Goal: Information Seeking & Learning: Learn about a topic

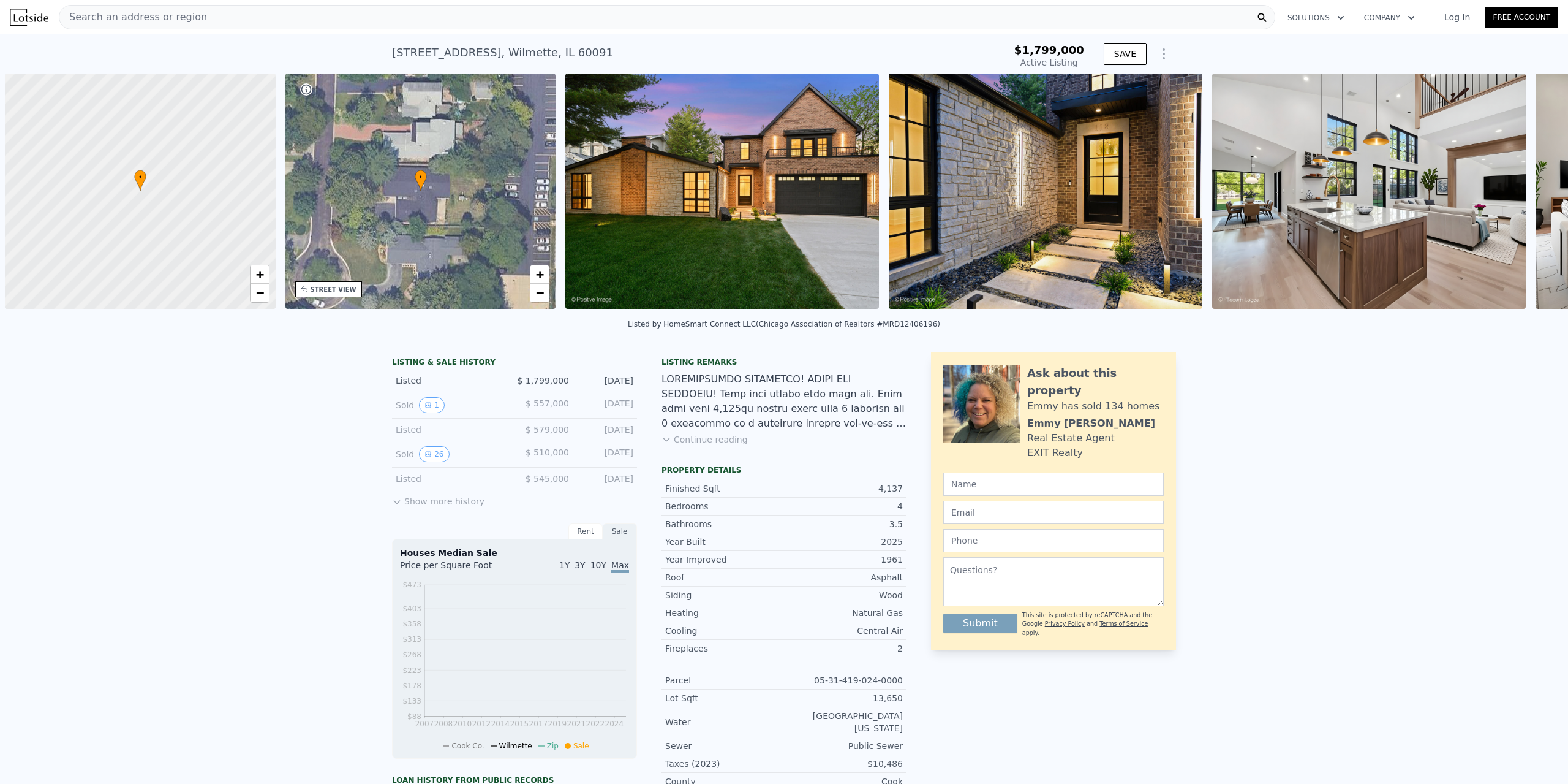
scroll to position [0, 5]
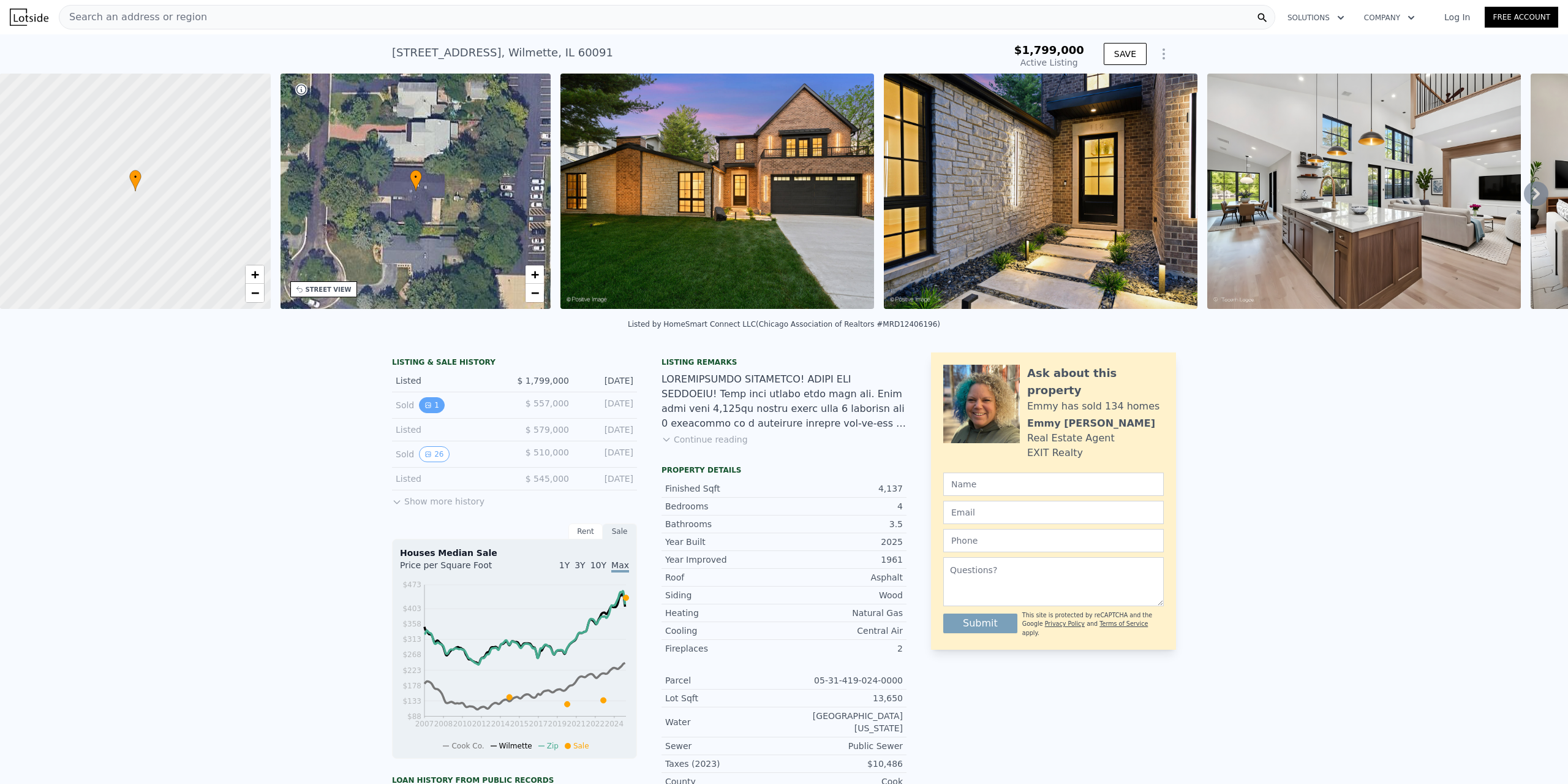
click at [426, 413] on button "1" at bounding box center [432, 405] width 26 height 16
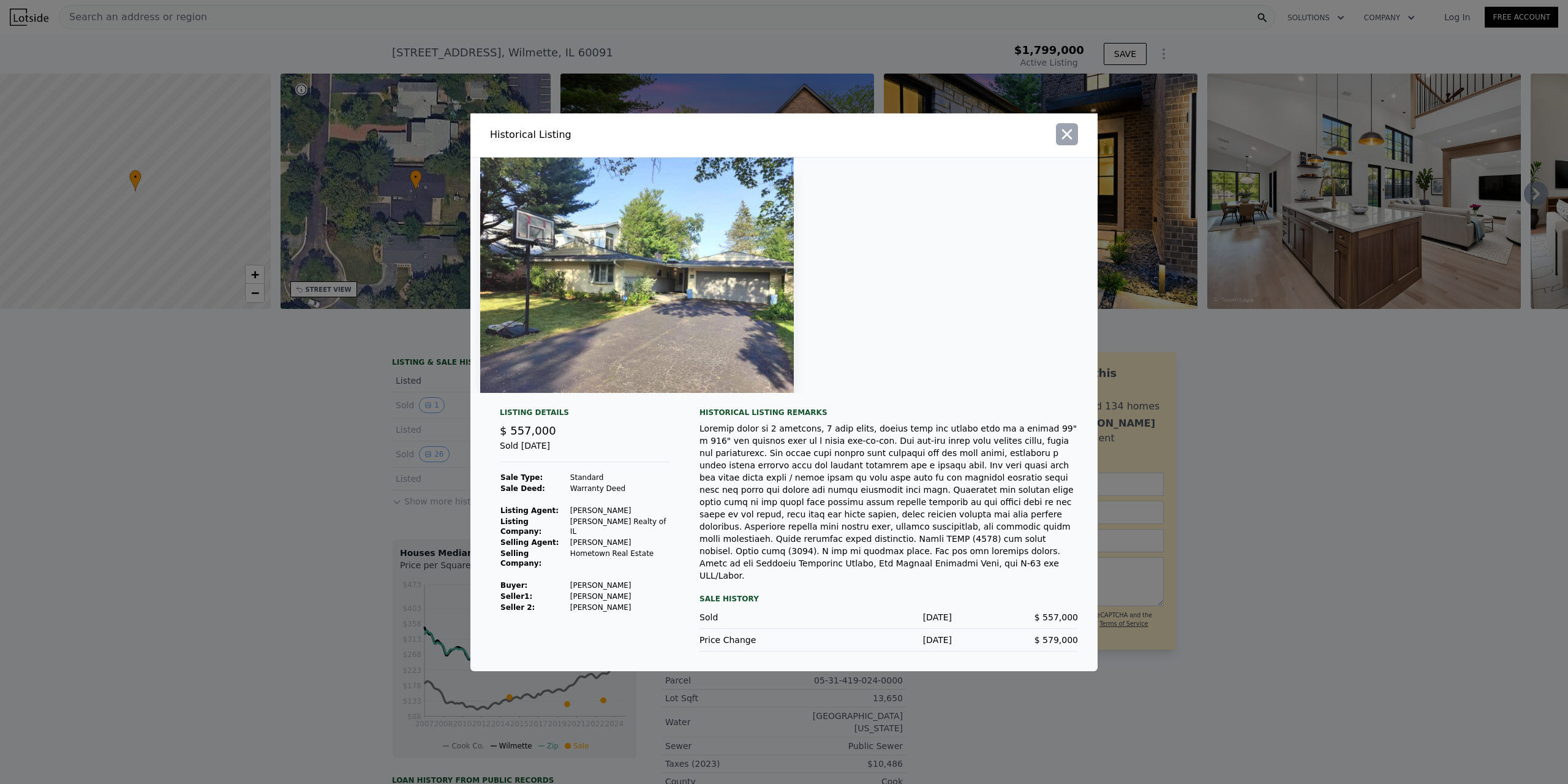
click at [1065, 139] on icon "button" at bounding box center [1067, 134] width 11 height 11
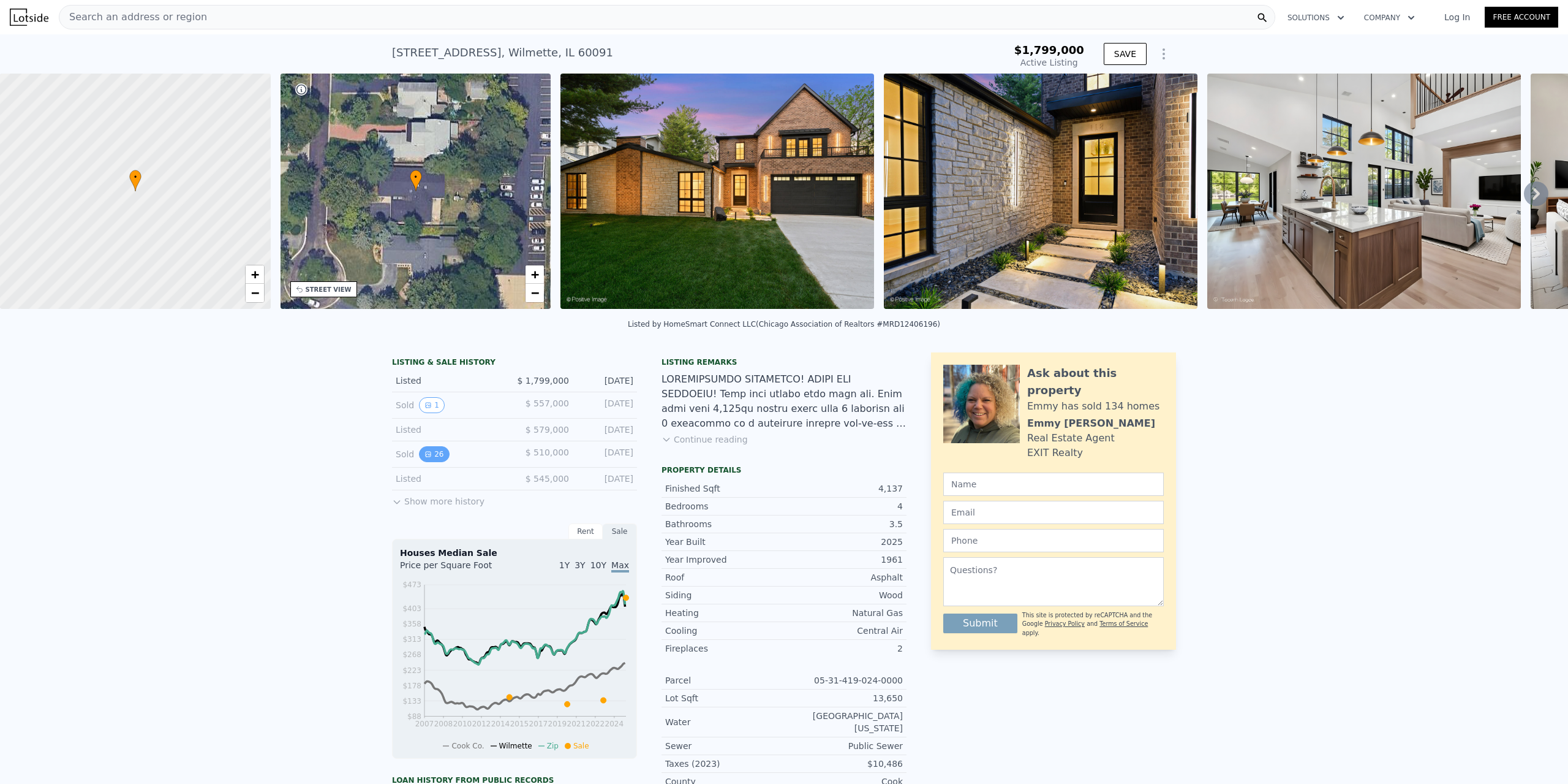
click at [431, 462] on button "26" at bounding box center [434, 454] width 30 height 16
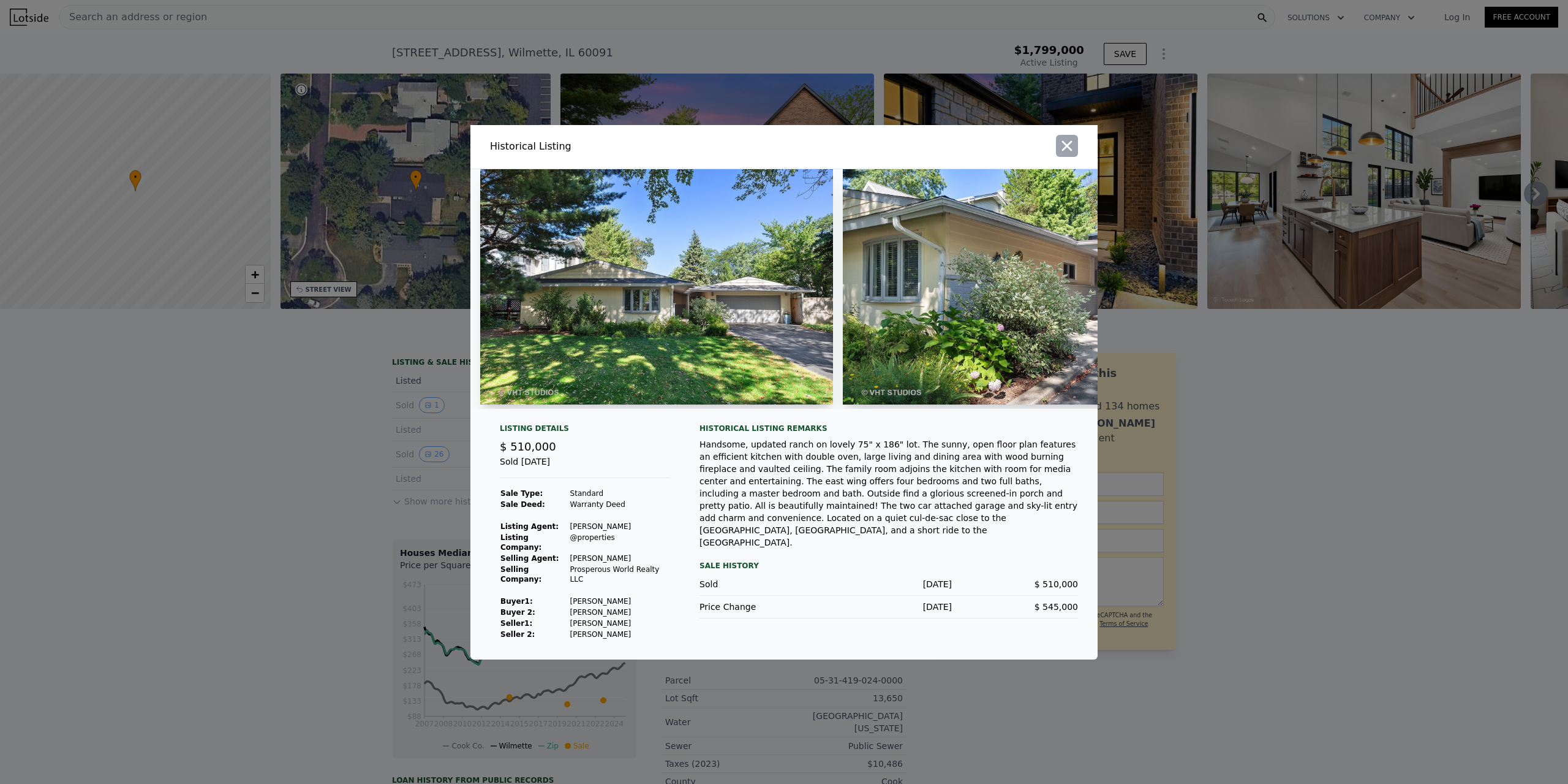
click at [1066, 147] on icon "button" at bounding box center [1067, 146] width 17 height 17
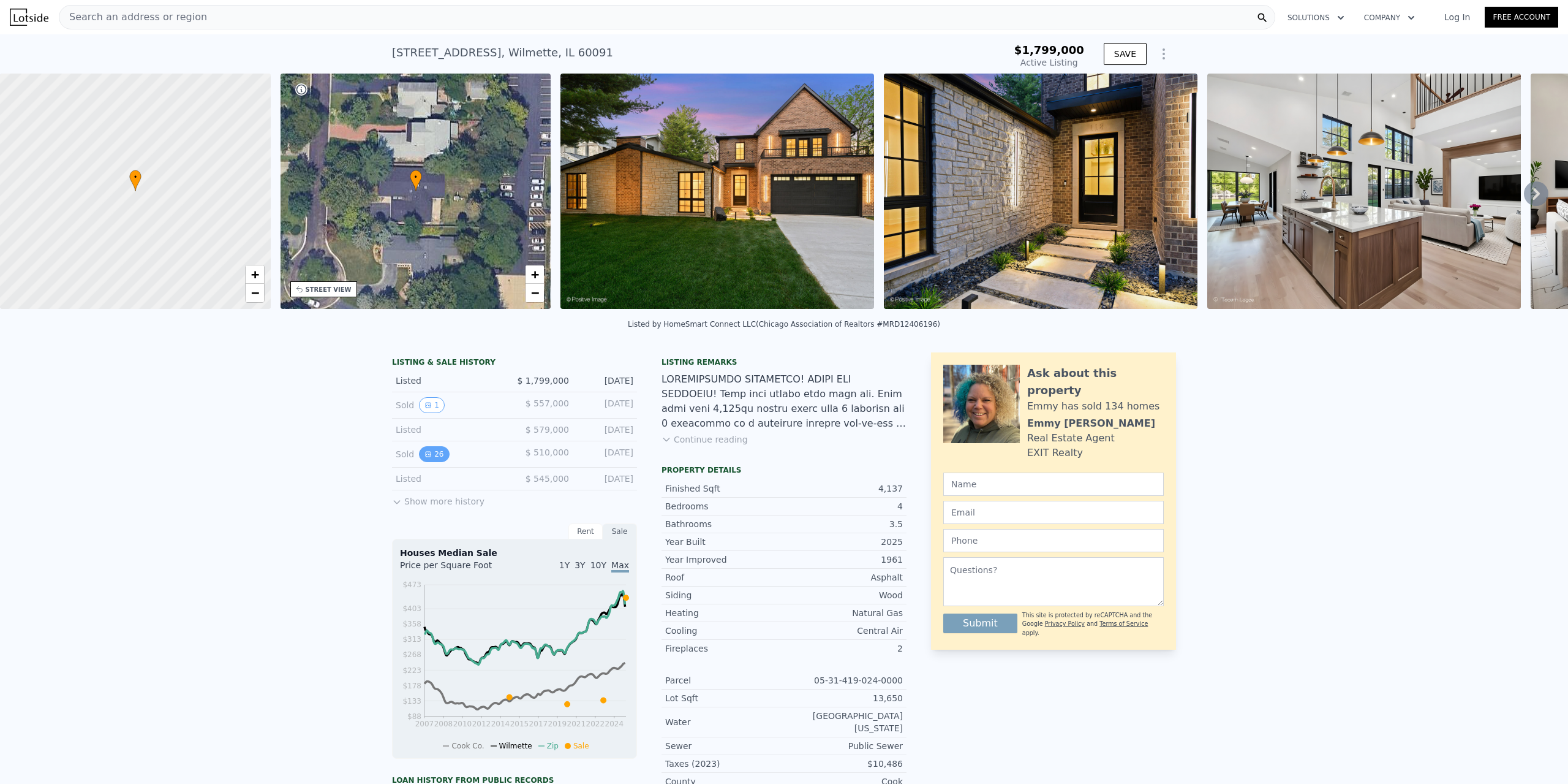
click at [426, 456] on icon "View historical data" at bounding box center [428, 454] width 5 height 5
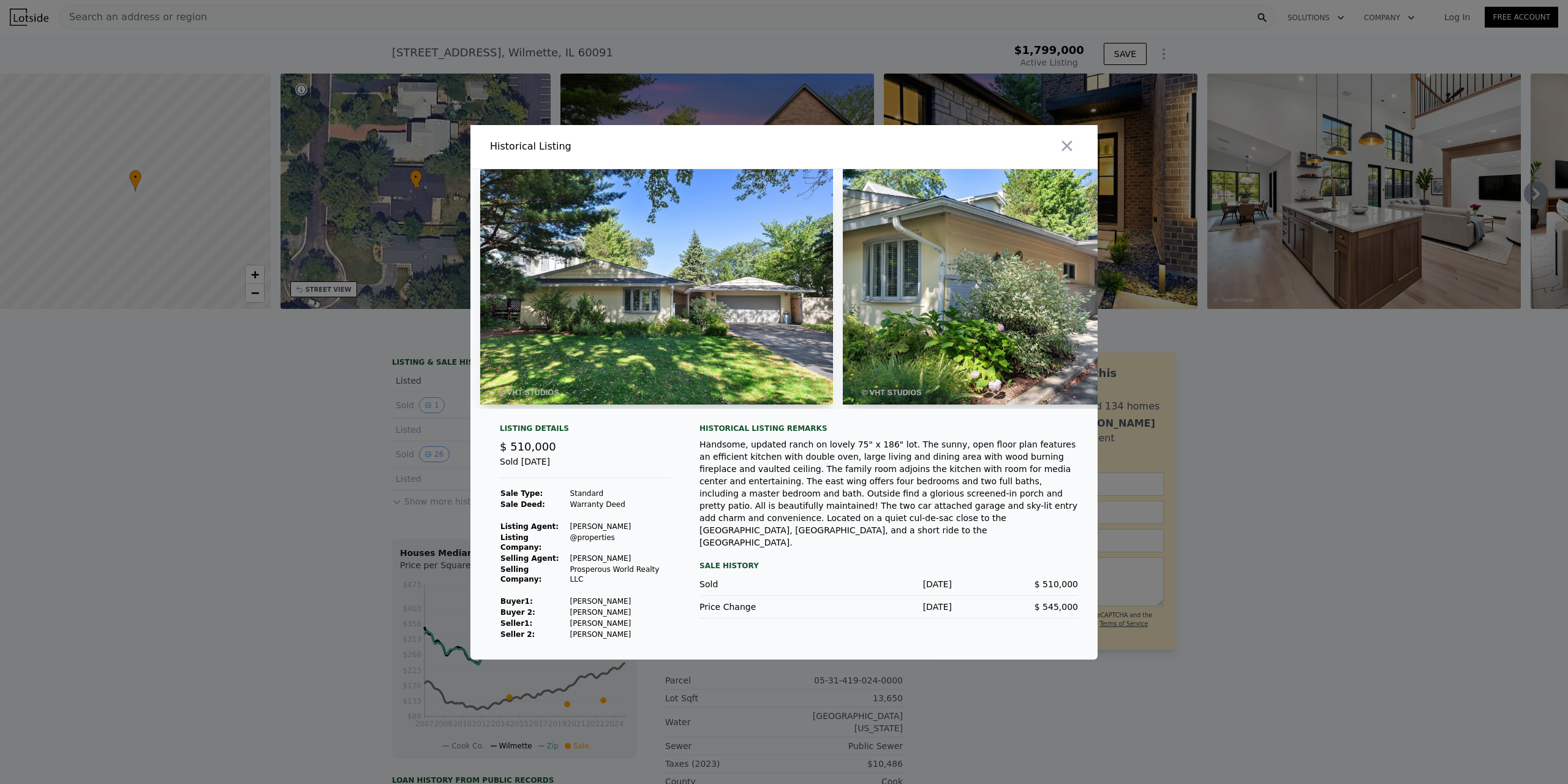
click at [1078, 141] on div at bounding box center [943, 147] width 309 height 44
click at [1071, 152] on icon "button" at bounding box center [1067, 146] width 17 height 17
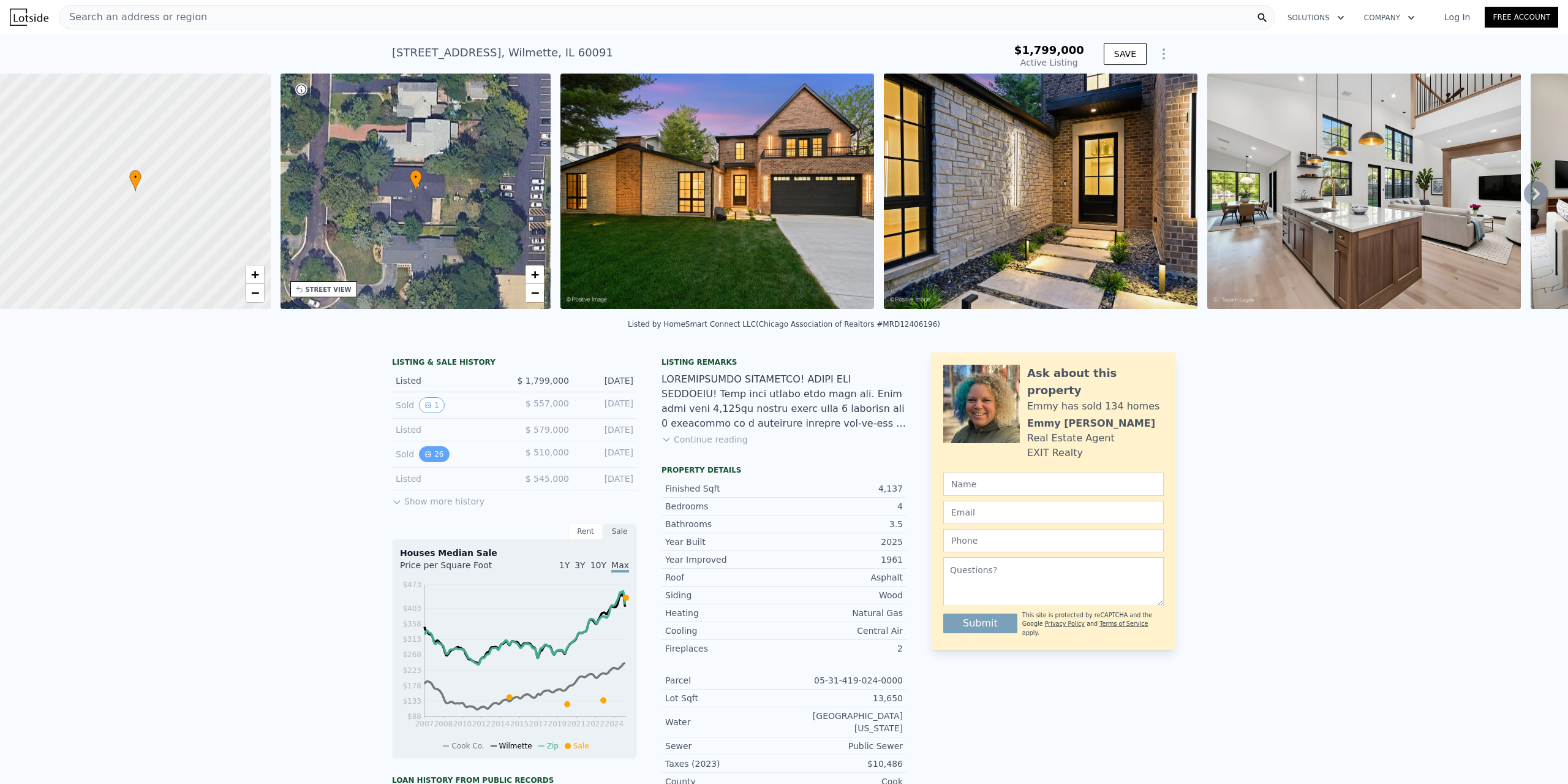
click at [424, 458] on icon "View historical data" at bounding box center [428, 454] width 7 height 7
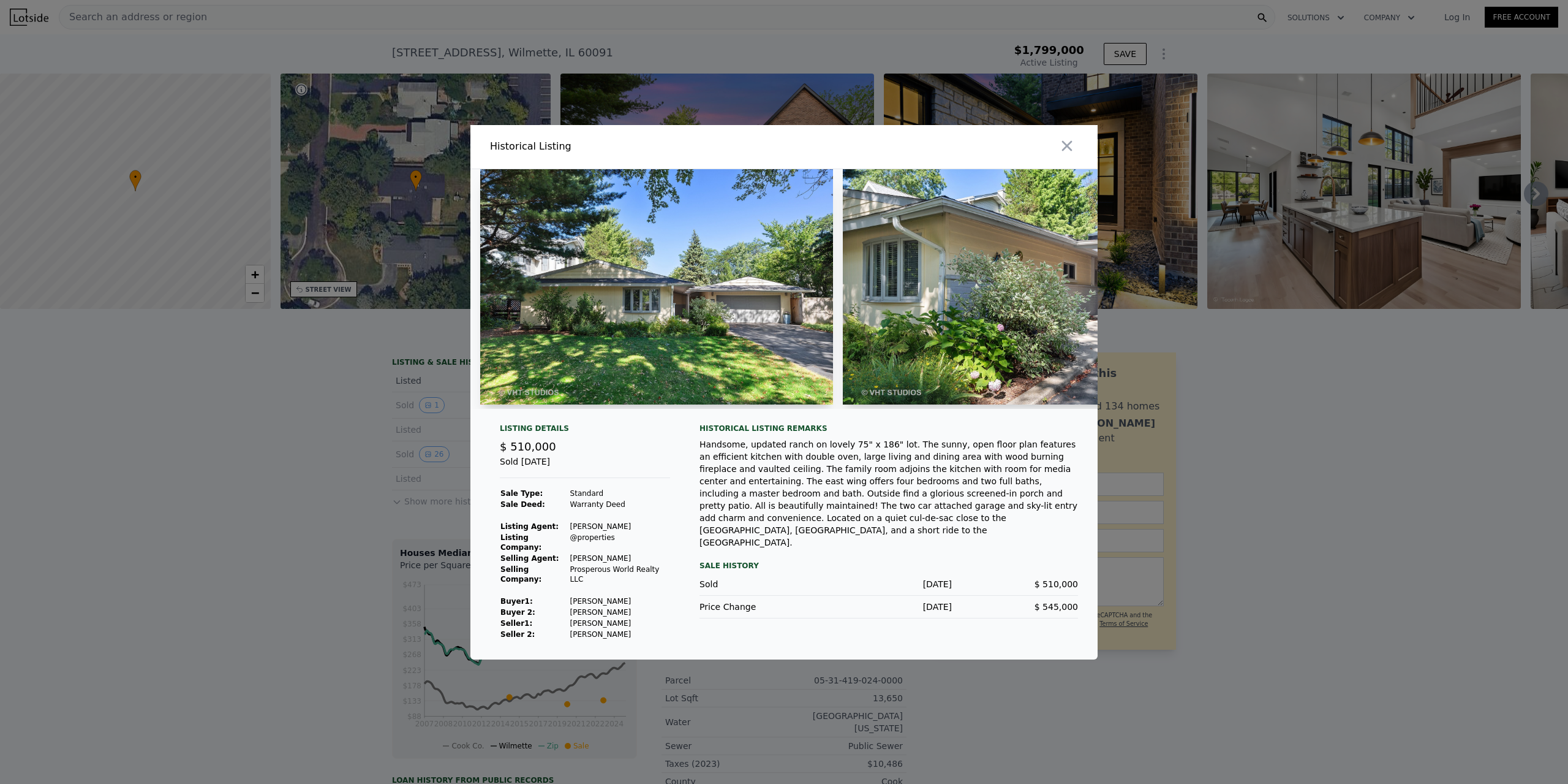
click at [1078, 151] on div at bounding box center [943, 147] width 309 height 44
click at [1074, 151] on icon "button" at bounding box center [1067, 146] width 17 height 17
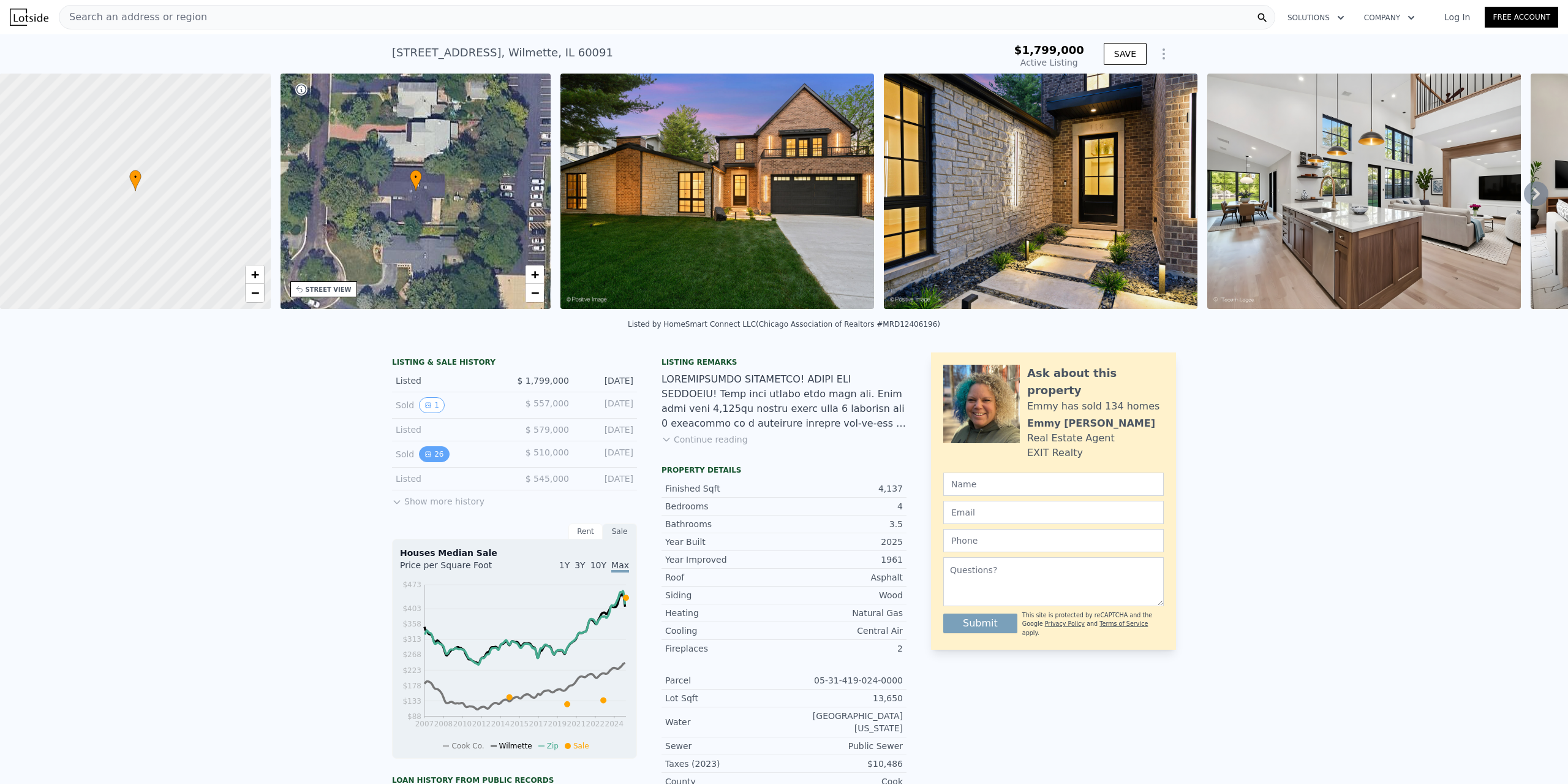
click at [427, 462] on button "26" at bounding box center [434, 454] width 30 height 16
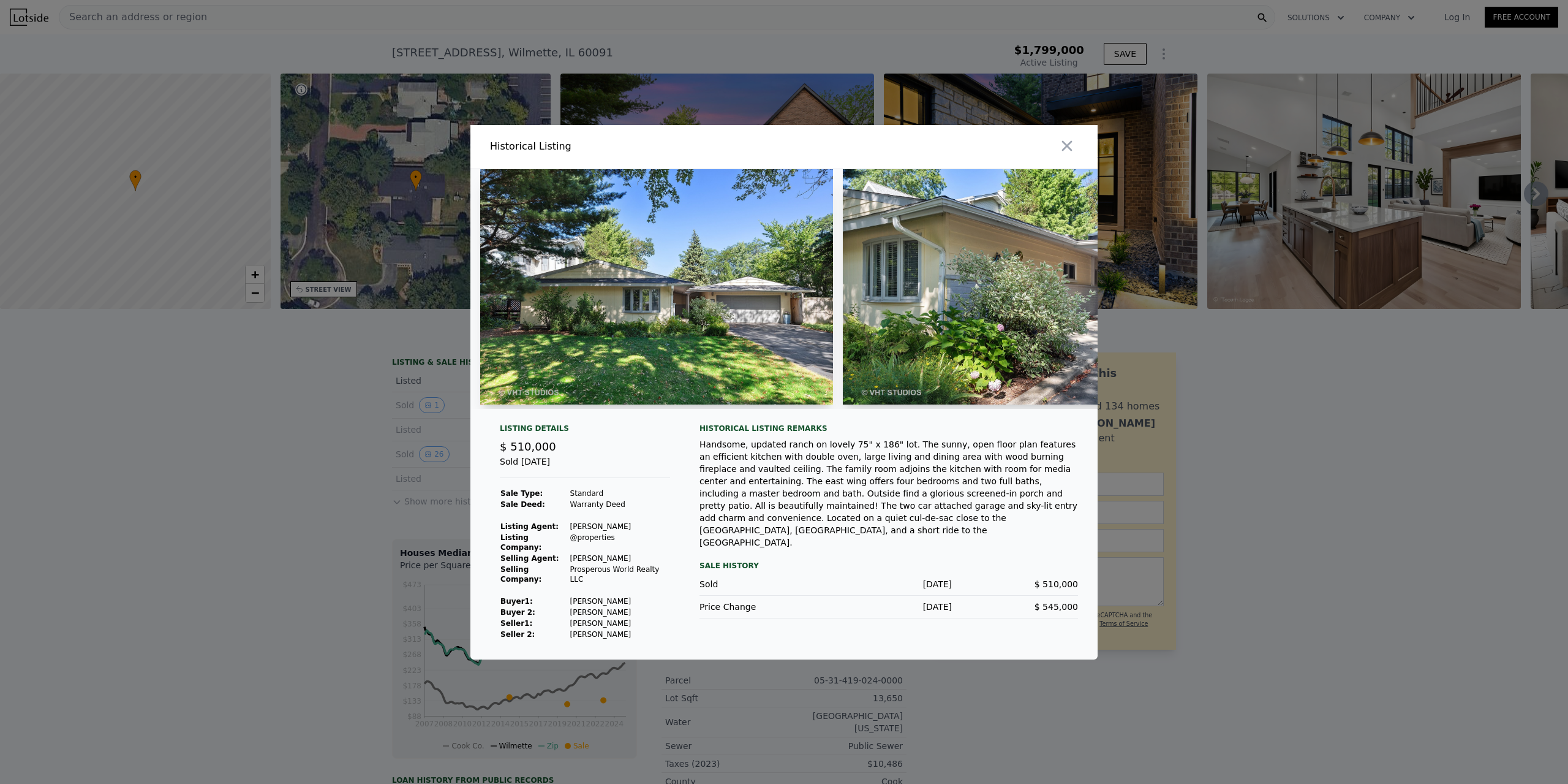
click at [726, 336] on img at bounding box center [656, 287] width 353 height 235
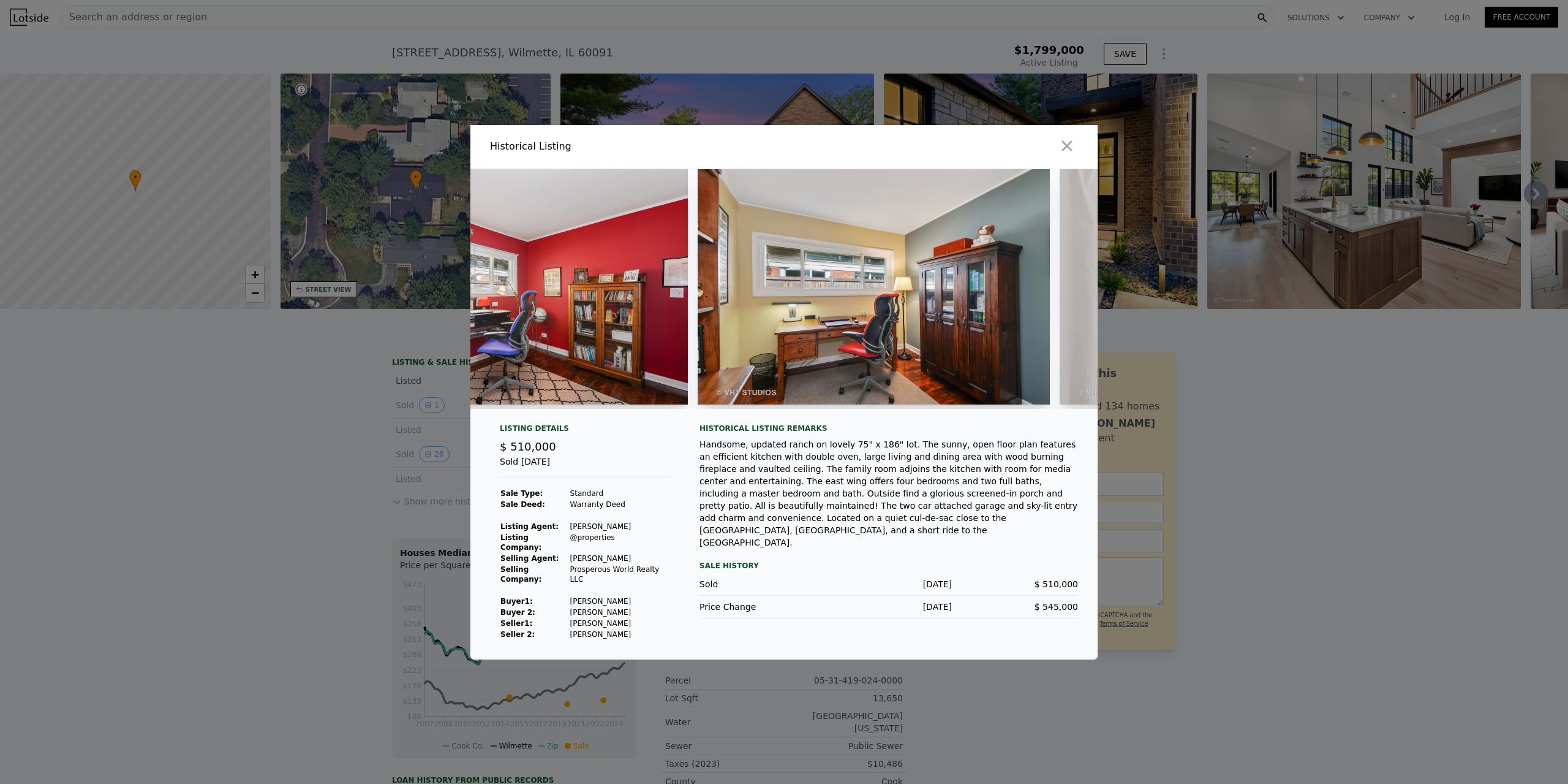
scroll to position [0, 7302]
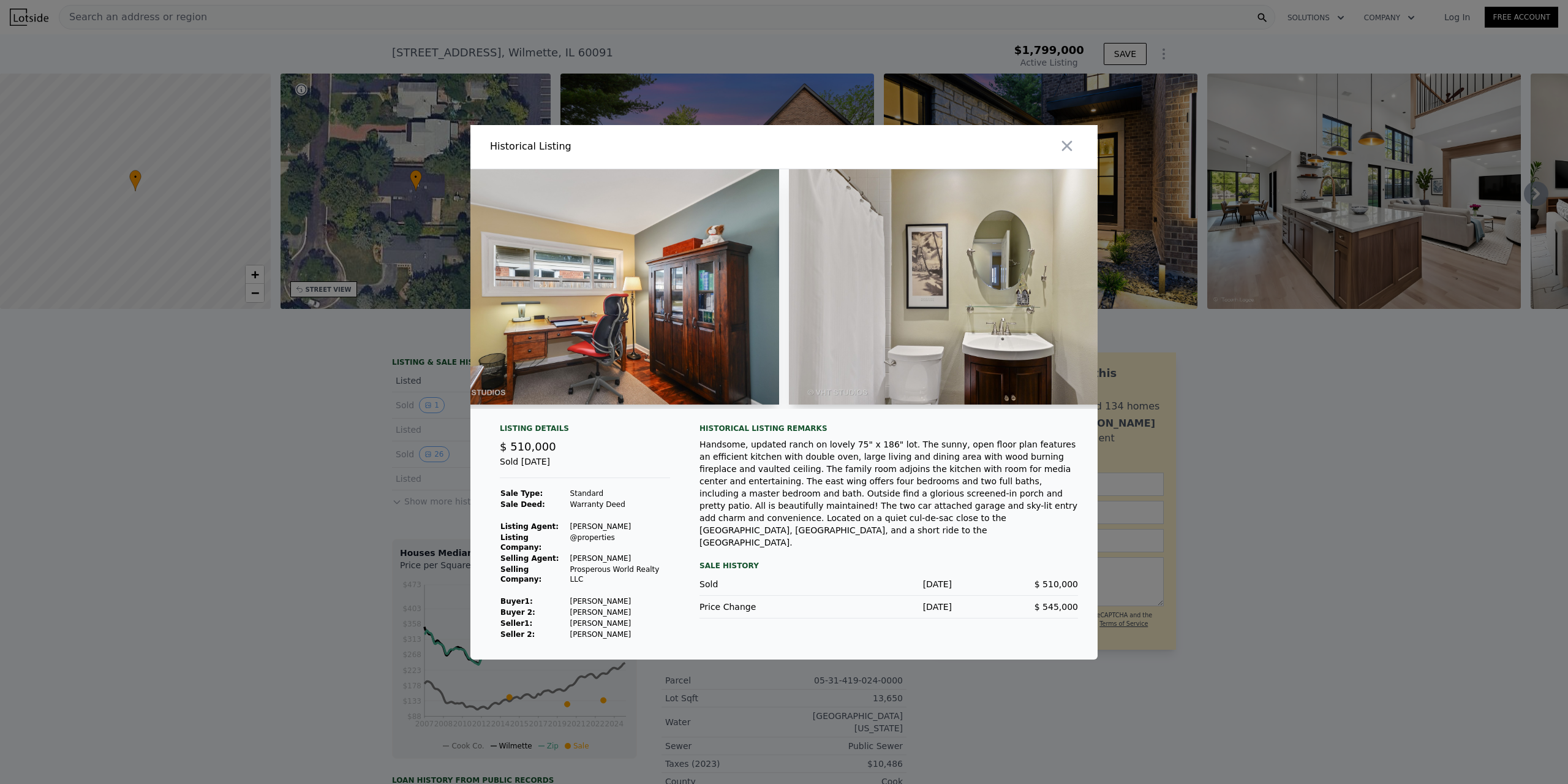
click at [1250, 431] on div at bounding box center [784, 392] width 1568 height 784
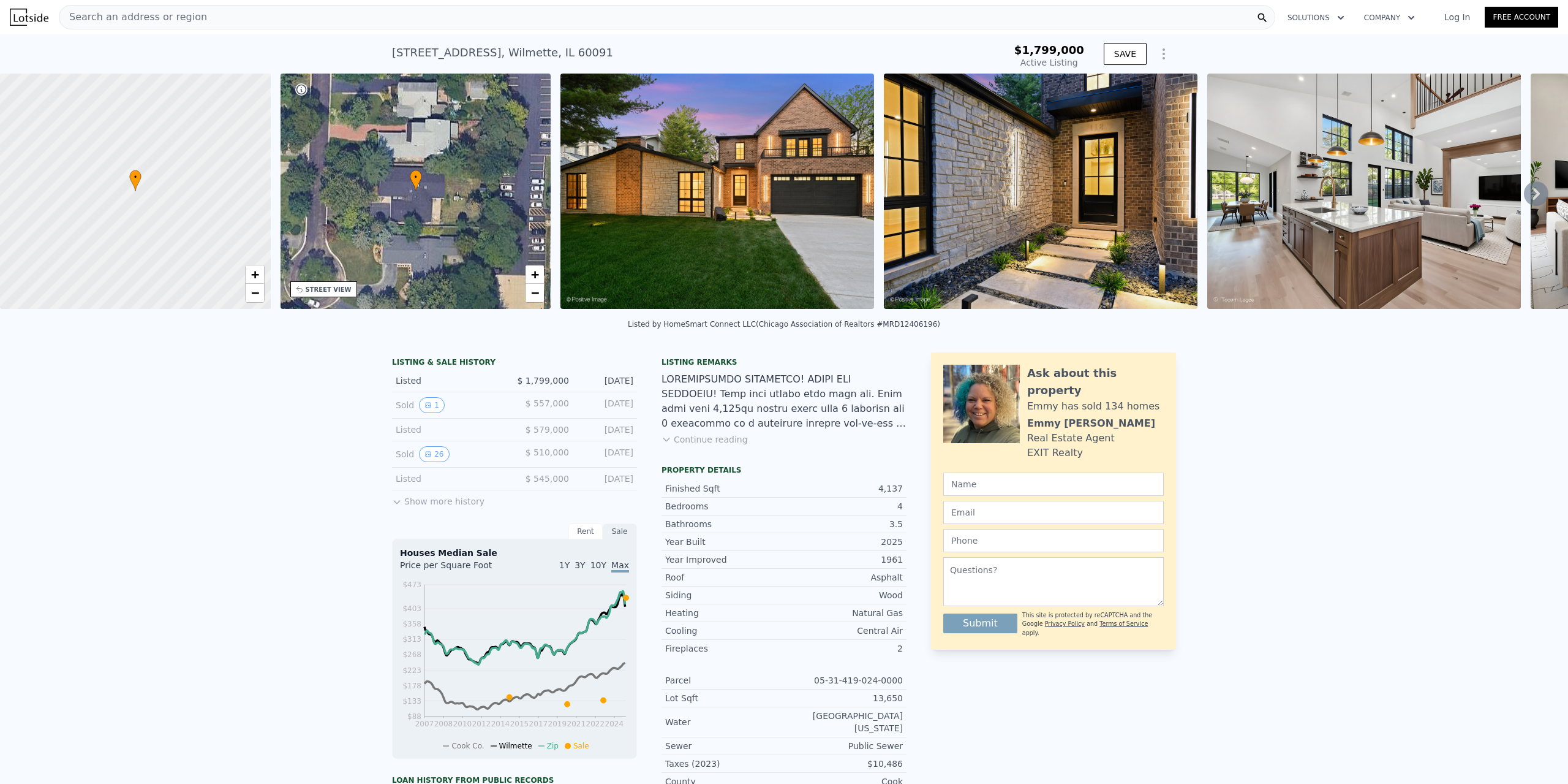
click at [679, 195] on img at bounding box center [717, 191] width 314 height 235
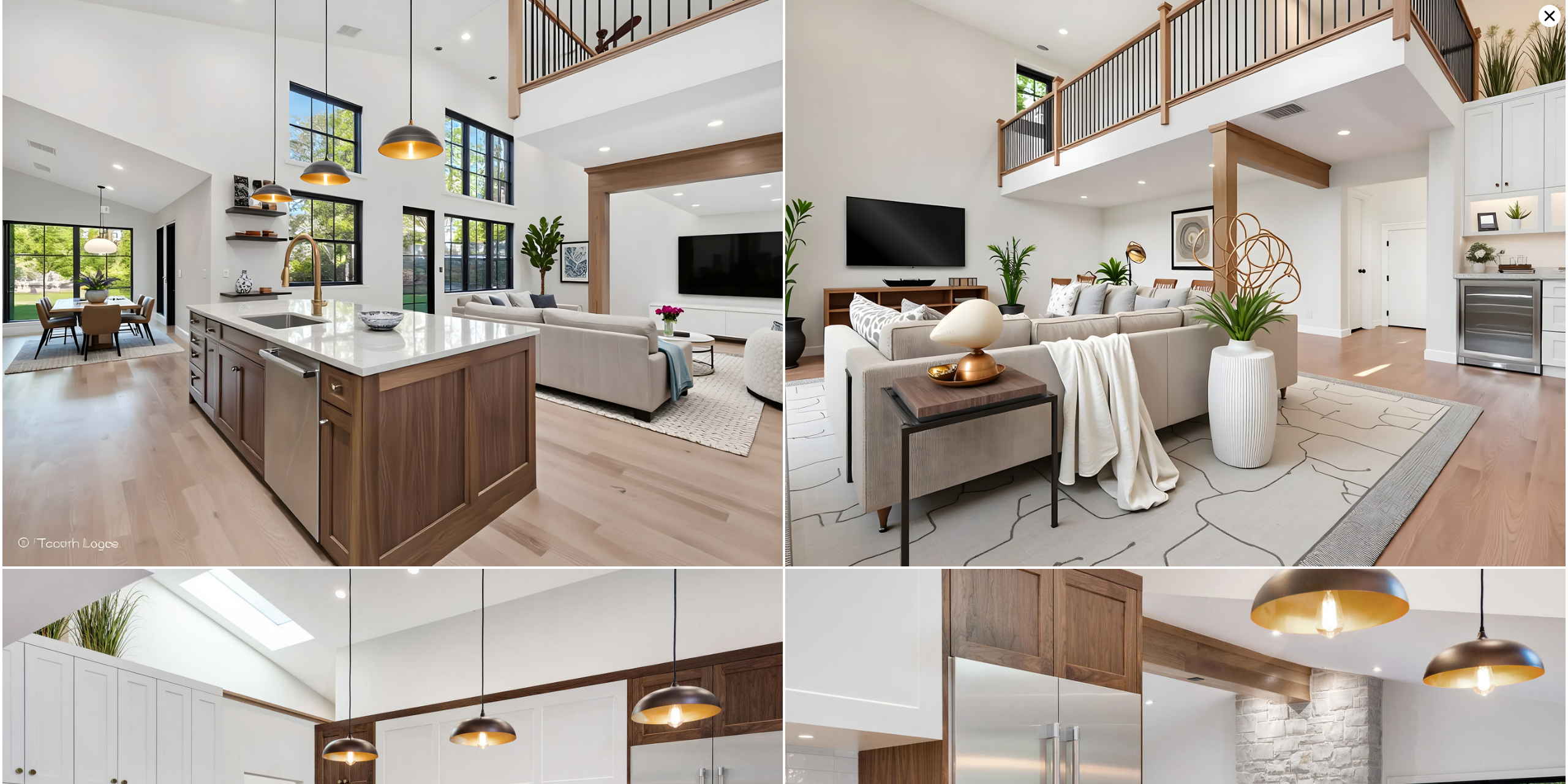
scroll to position [584, 0]
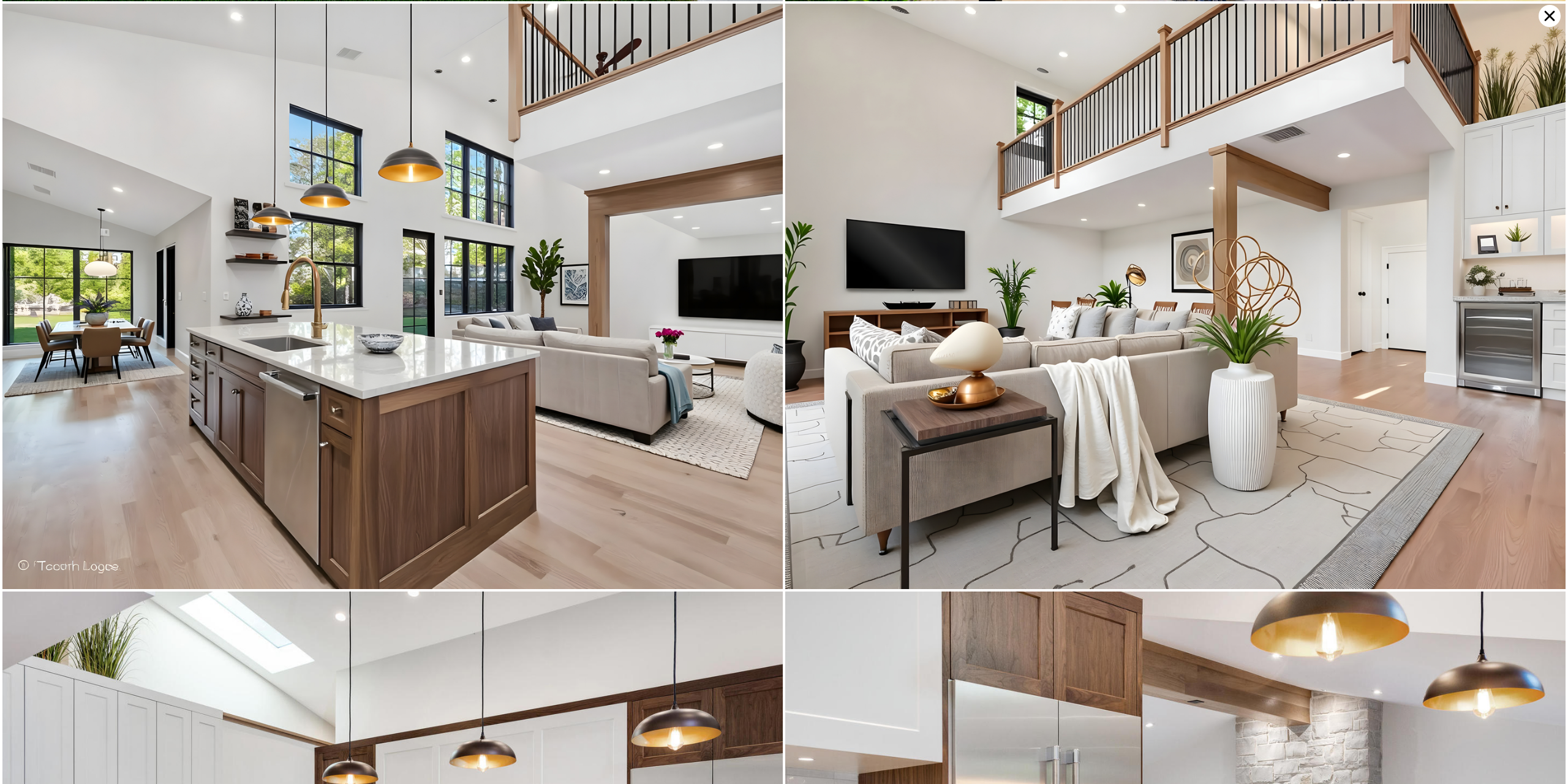
click at [1546, 17] on icon at bounding box center [1549, 15] width 22 height 22
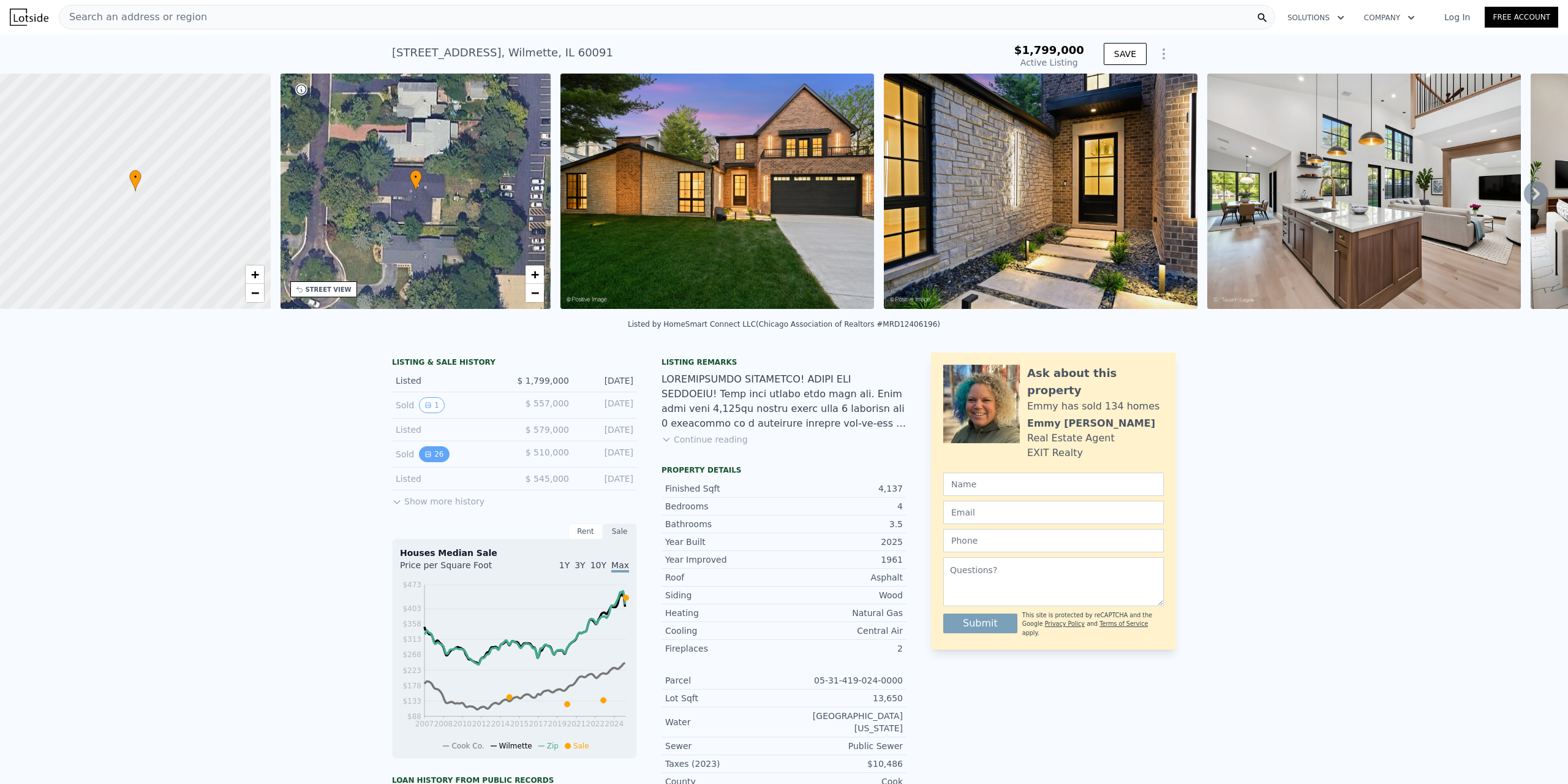
click at [426, 456] on icon "View historical data" at bounding box center [428, 454] width 5 height 5
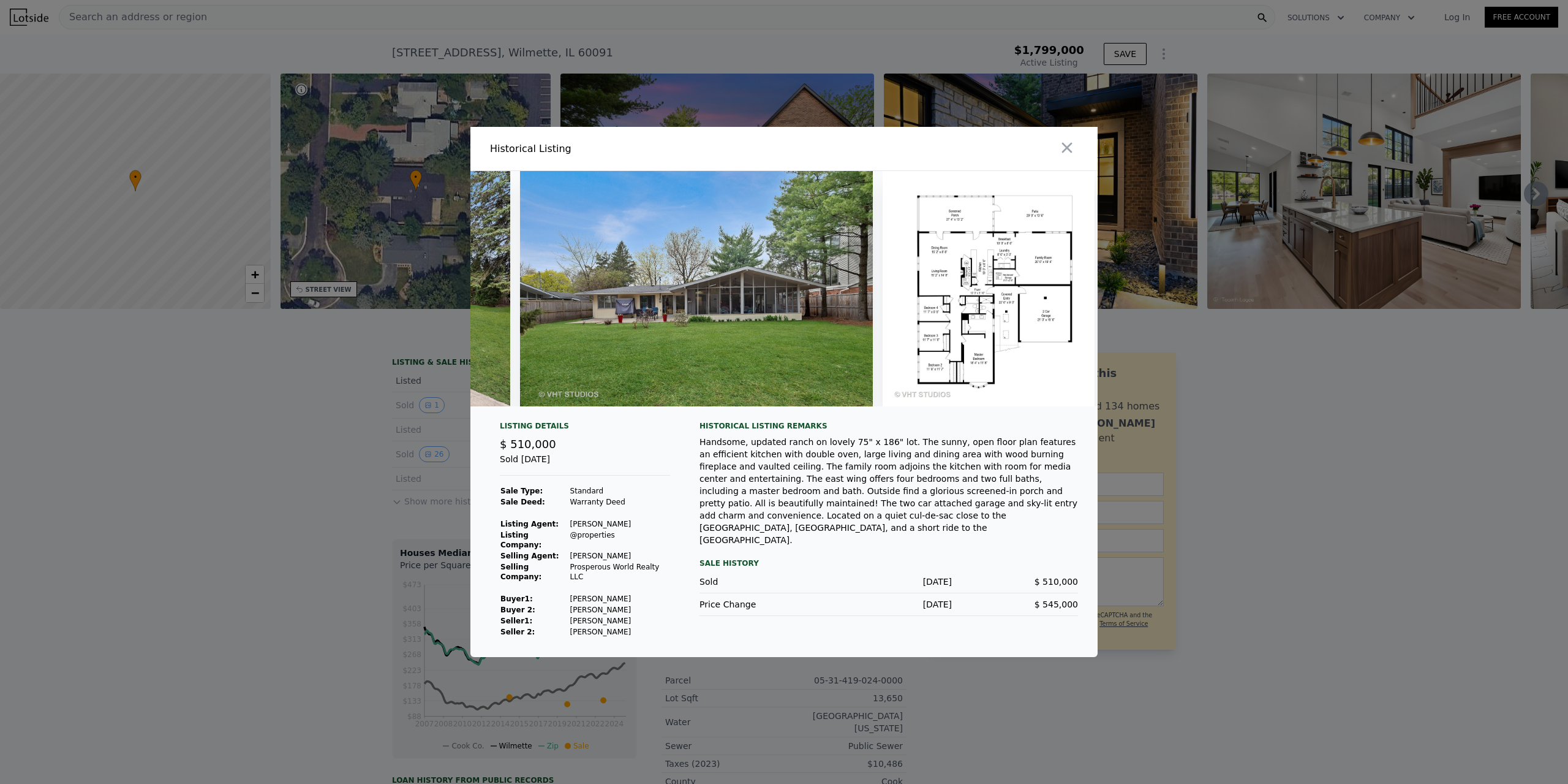
scroll to position [0, 8674]
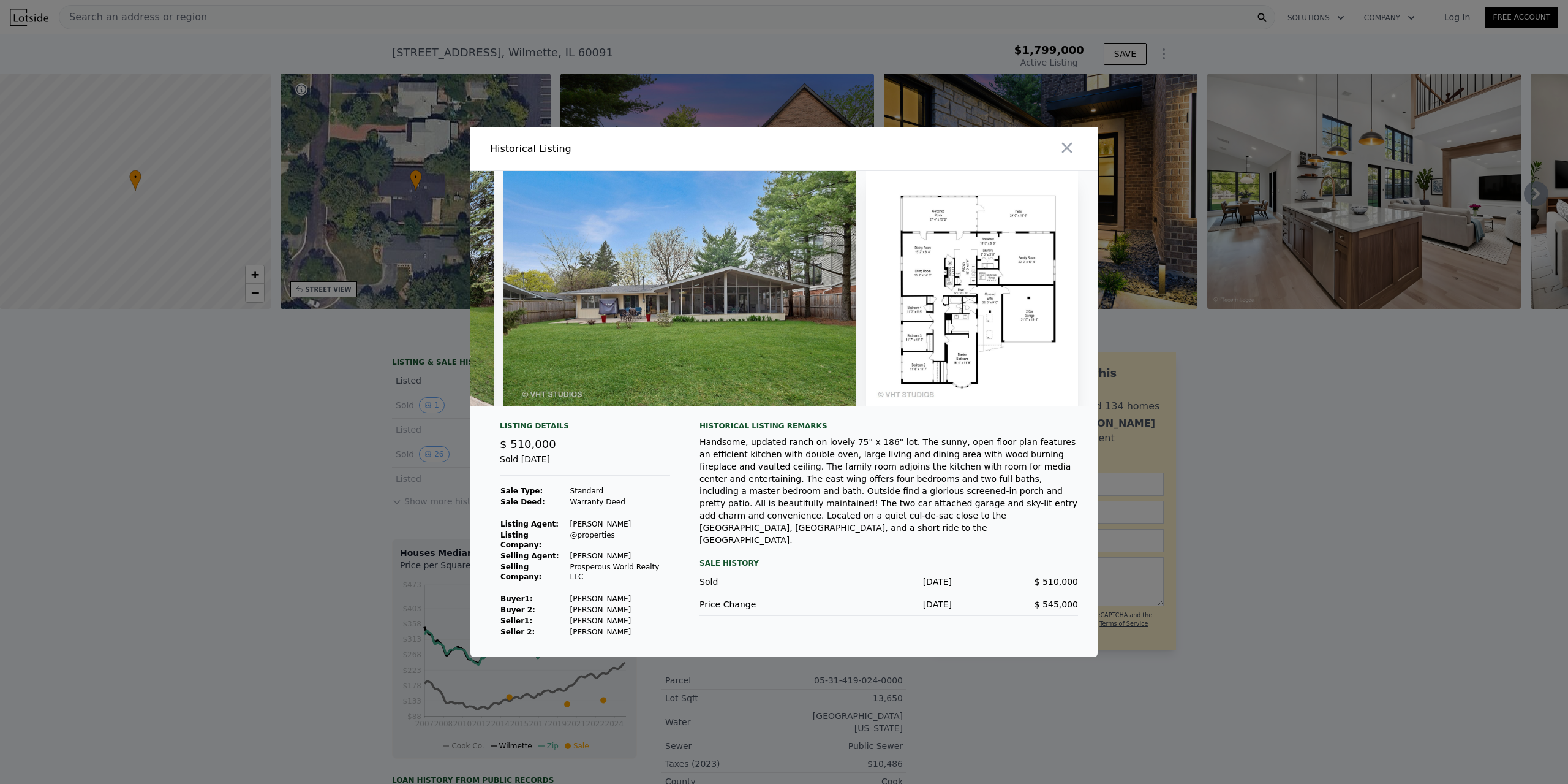
click at [995, 239] on img at bounding box center [972, 289] width 212 height 235
click at [940, 296] on img at bounding box center [972, 289] width 212 height 235
click at [996, 305] on img at bounding box center [972, 289] width 212 height 235
click at [1242, 449] on div at bounding box center [784, 392] width 1568 height 784
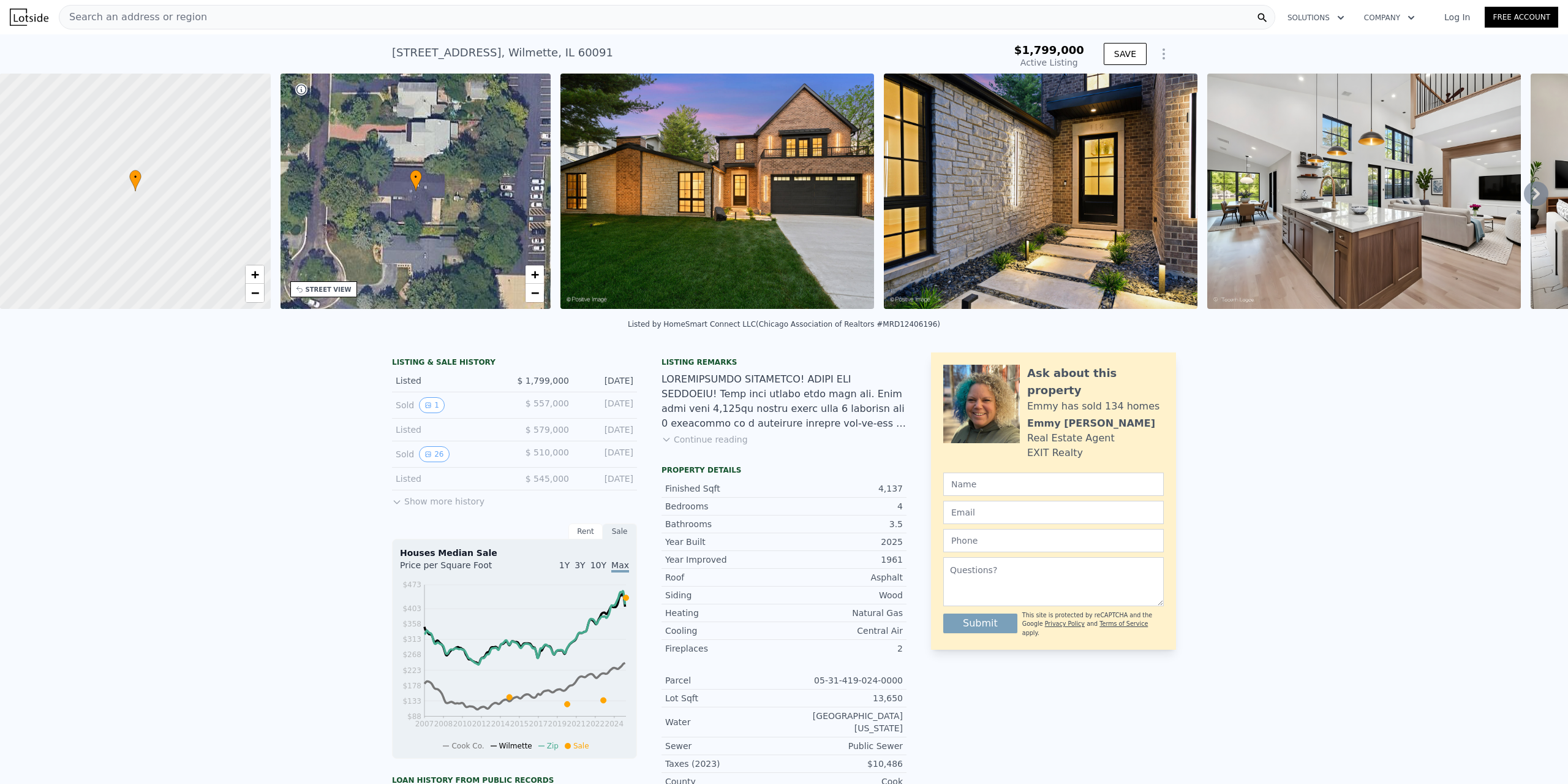
click at [1022, 181] on img at bounding box center [1040, 191] width 314 height 235
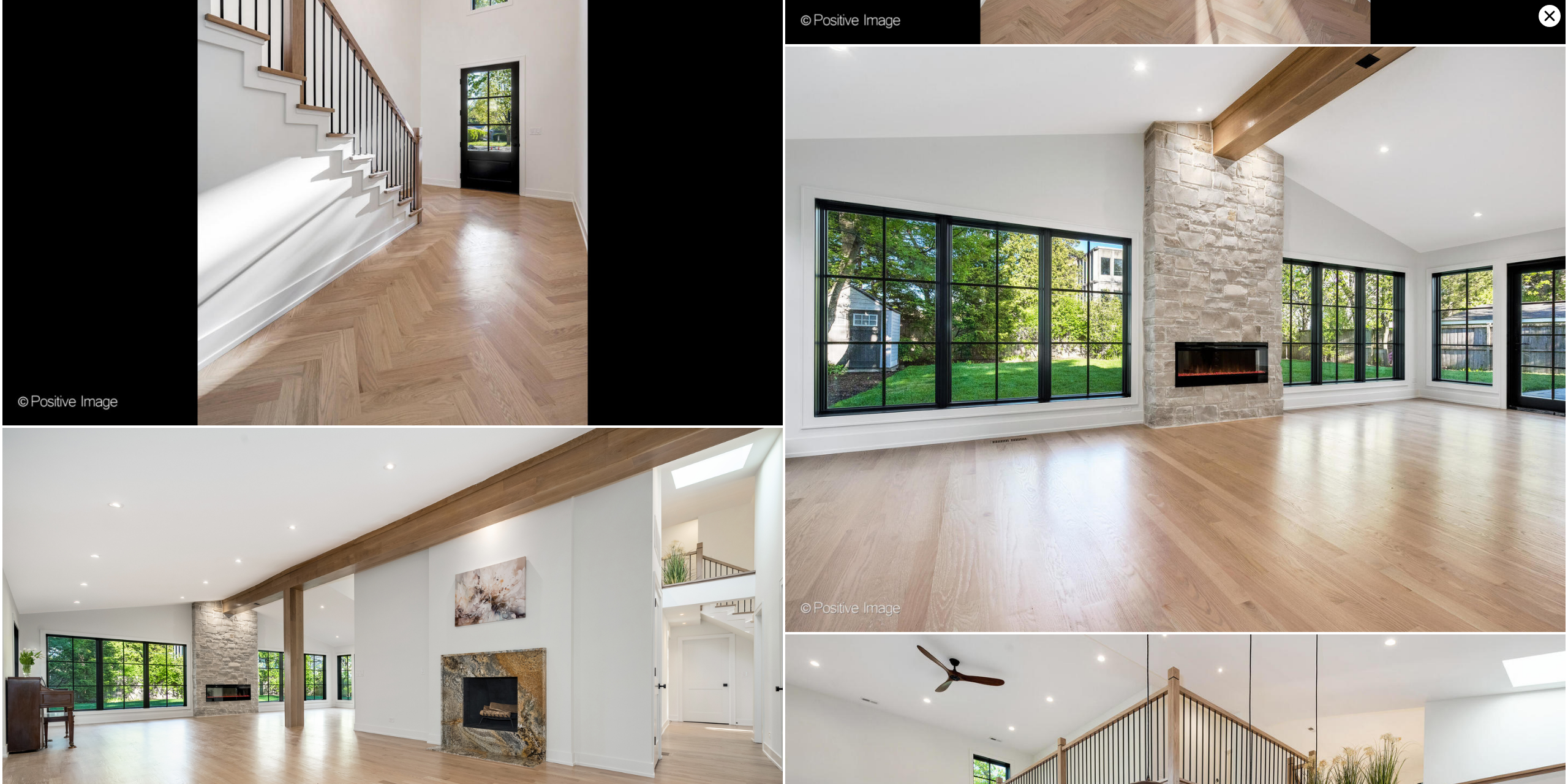
scroll to position [7094, 0]
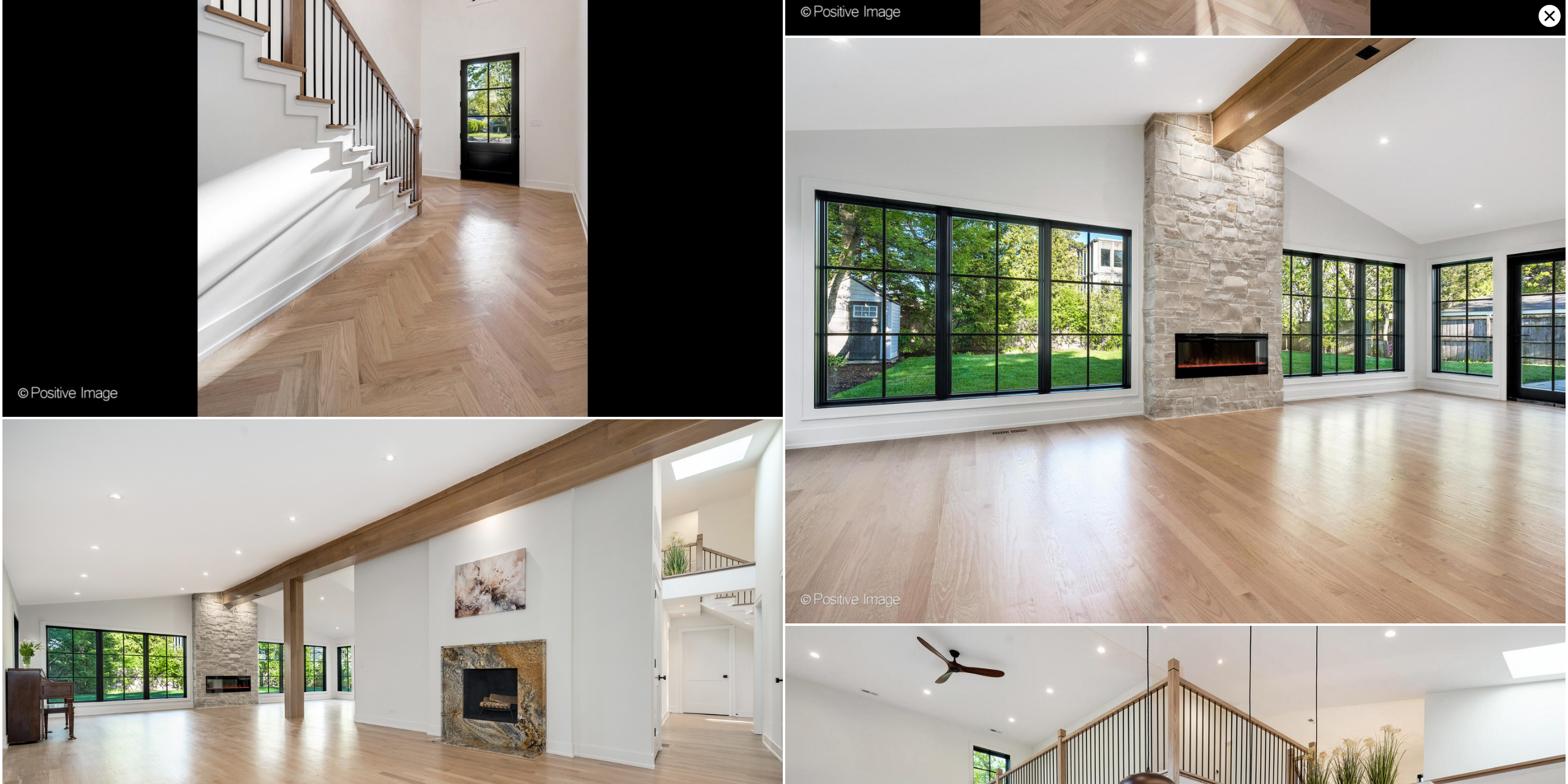
click at [1549, 11] on icon at bounding box center [1549, 15] width 22 height 22
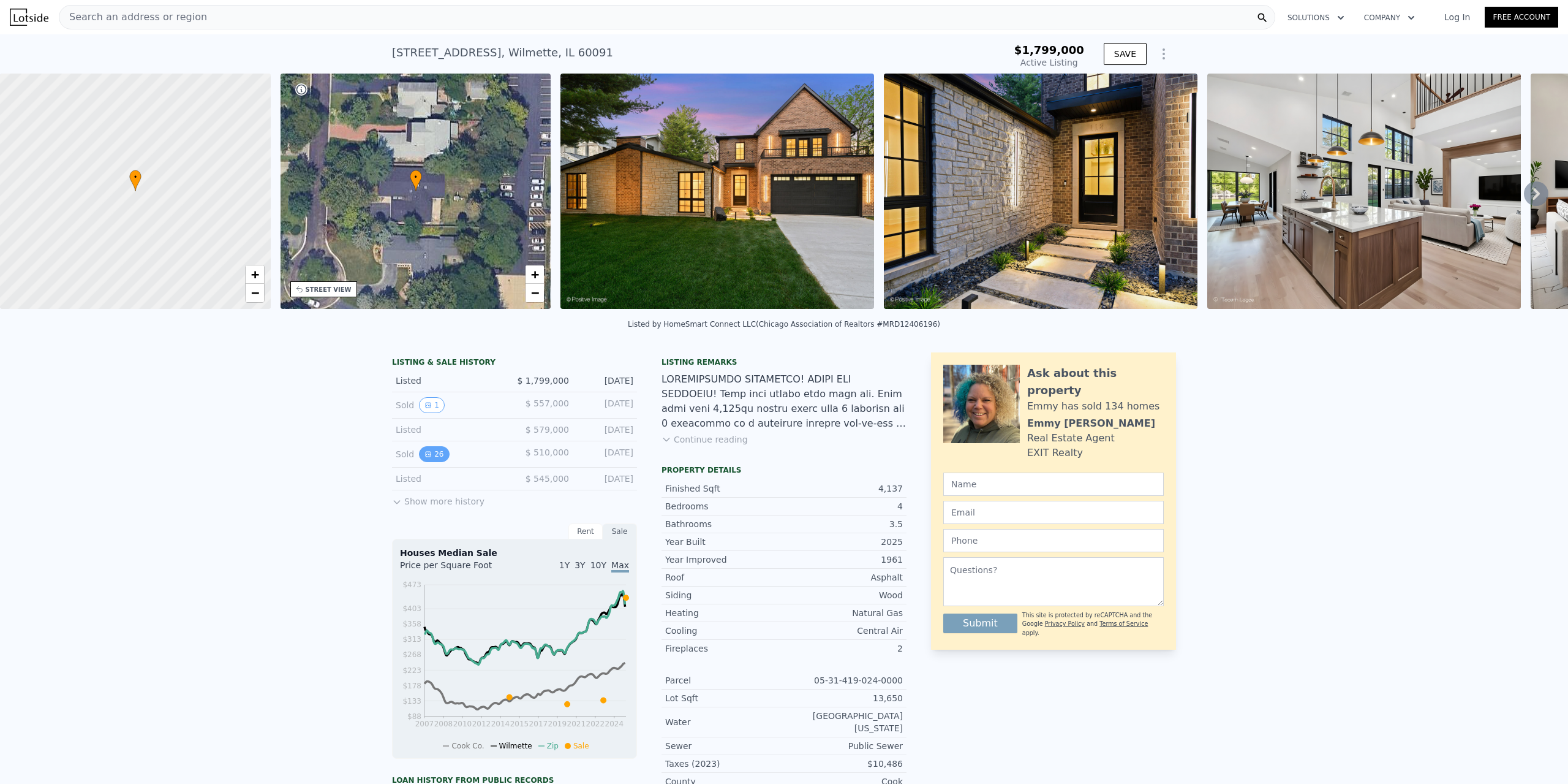
click at [432, 462] on button "26" at bounding box center [434, 454] width 30 height 16
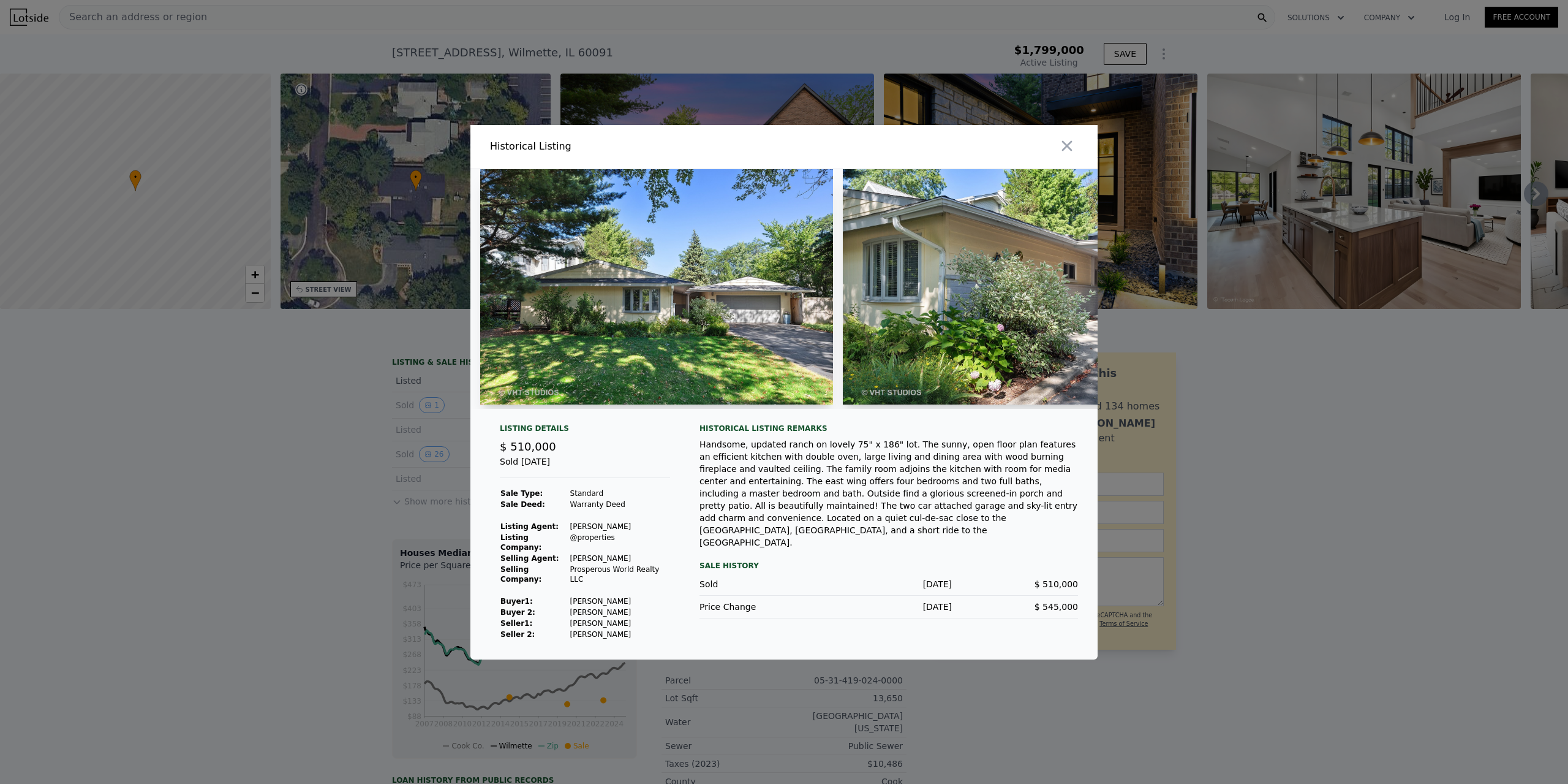
click at [1243, 428] on div at bounding box center [784, 392] width 1568 height 784
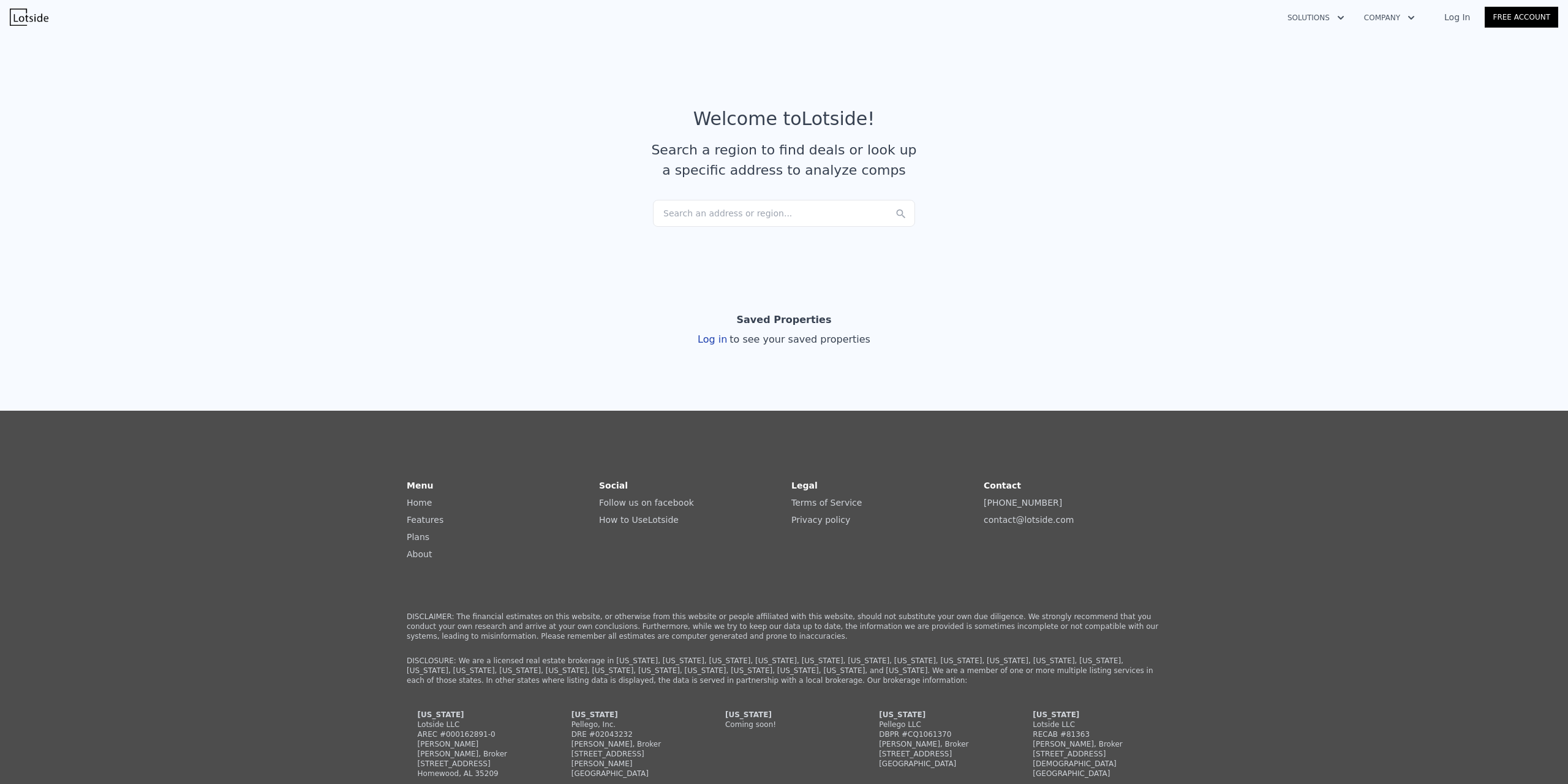
click at [713, 198] on article "Welcome to Lotside ! Search a region to find deals or look up a specific addres…" at bounding box center [784, 154] width 784 height 92
click at [713, 209] on div "Search an address or region..." at bounding box center [784, 213] width 262 height 27
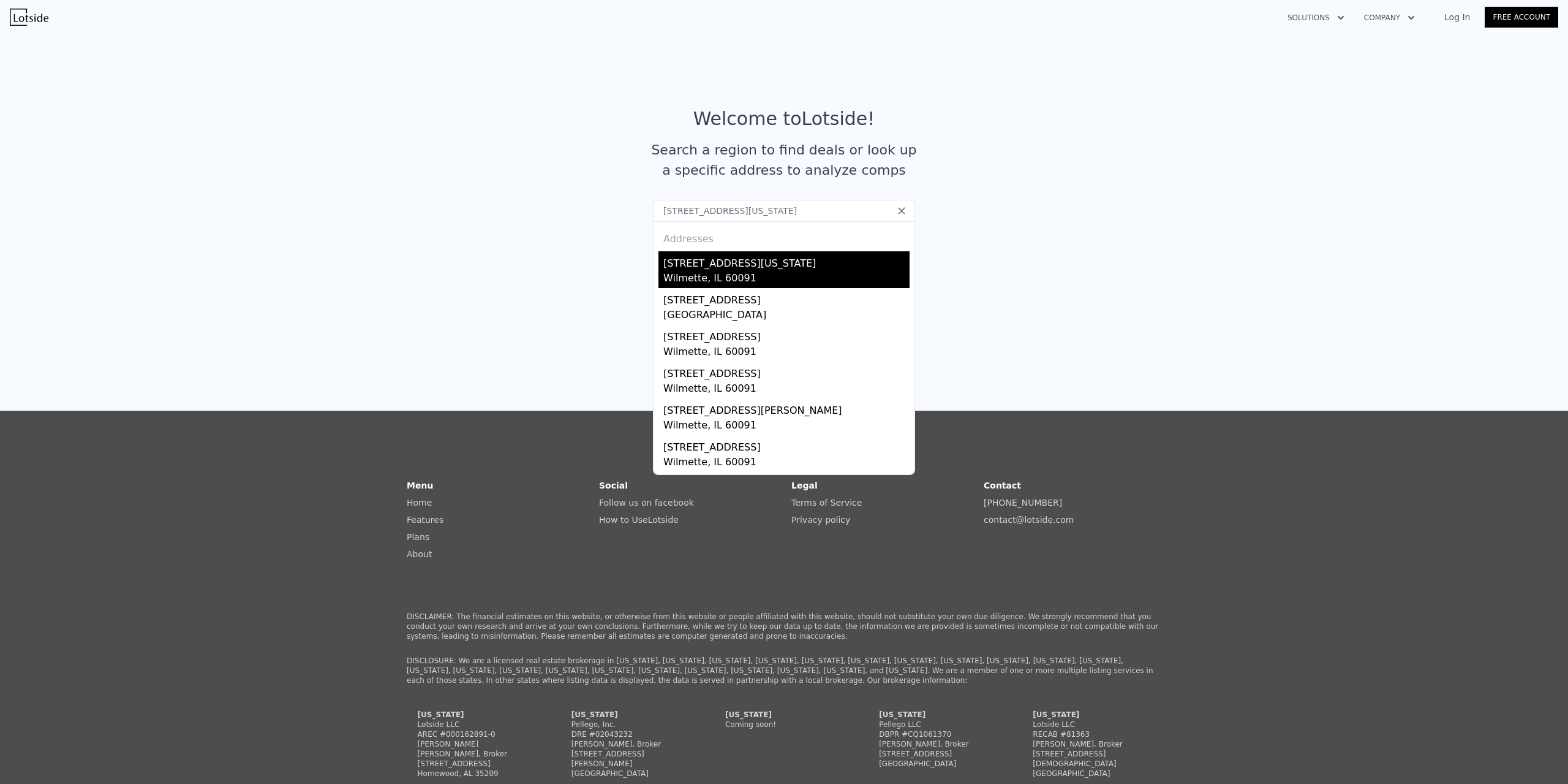
type input "706 washington ave wilmette"
click at [735, 261] on div "706 Washington Ave" at bounding box center [786, 261] width 246 height 20
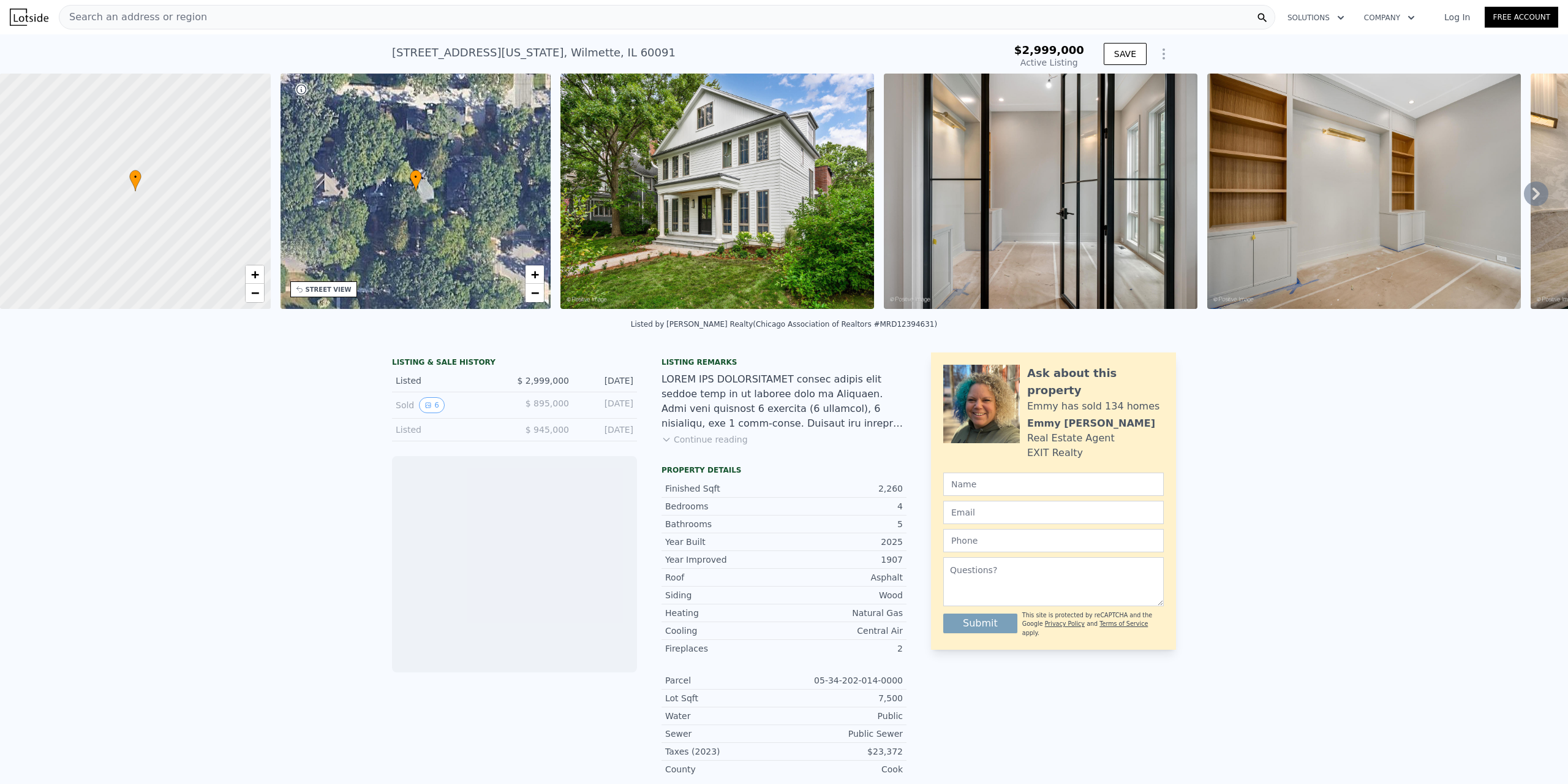
scroll to position [57, 0]
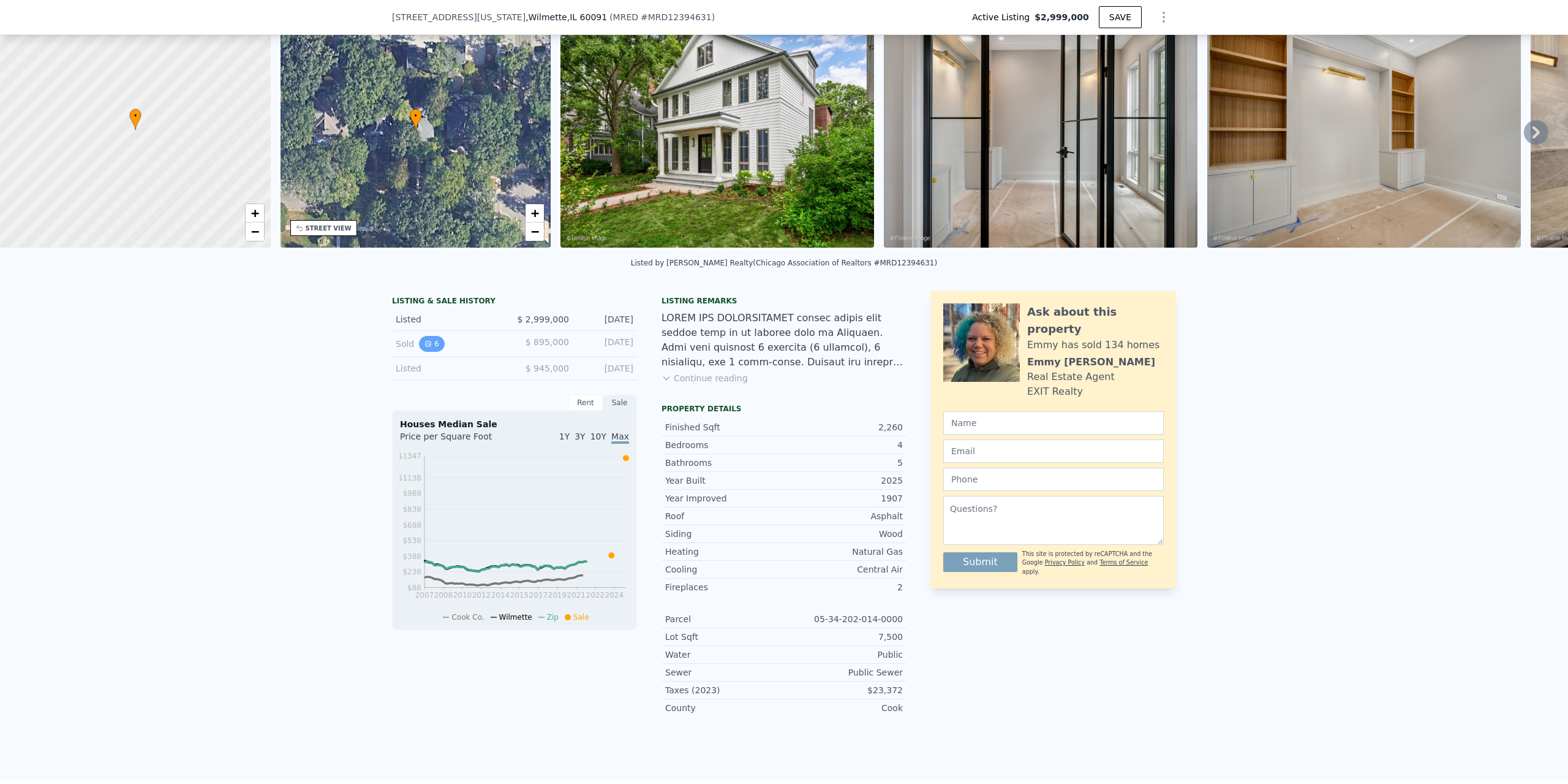
click at [424, 348] on icon "View historical data" at bounding box center [428, 344] width 7 height 7
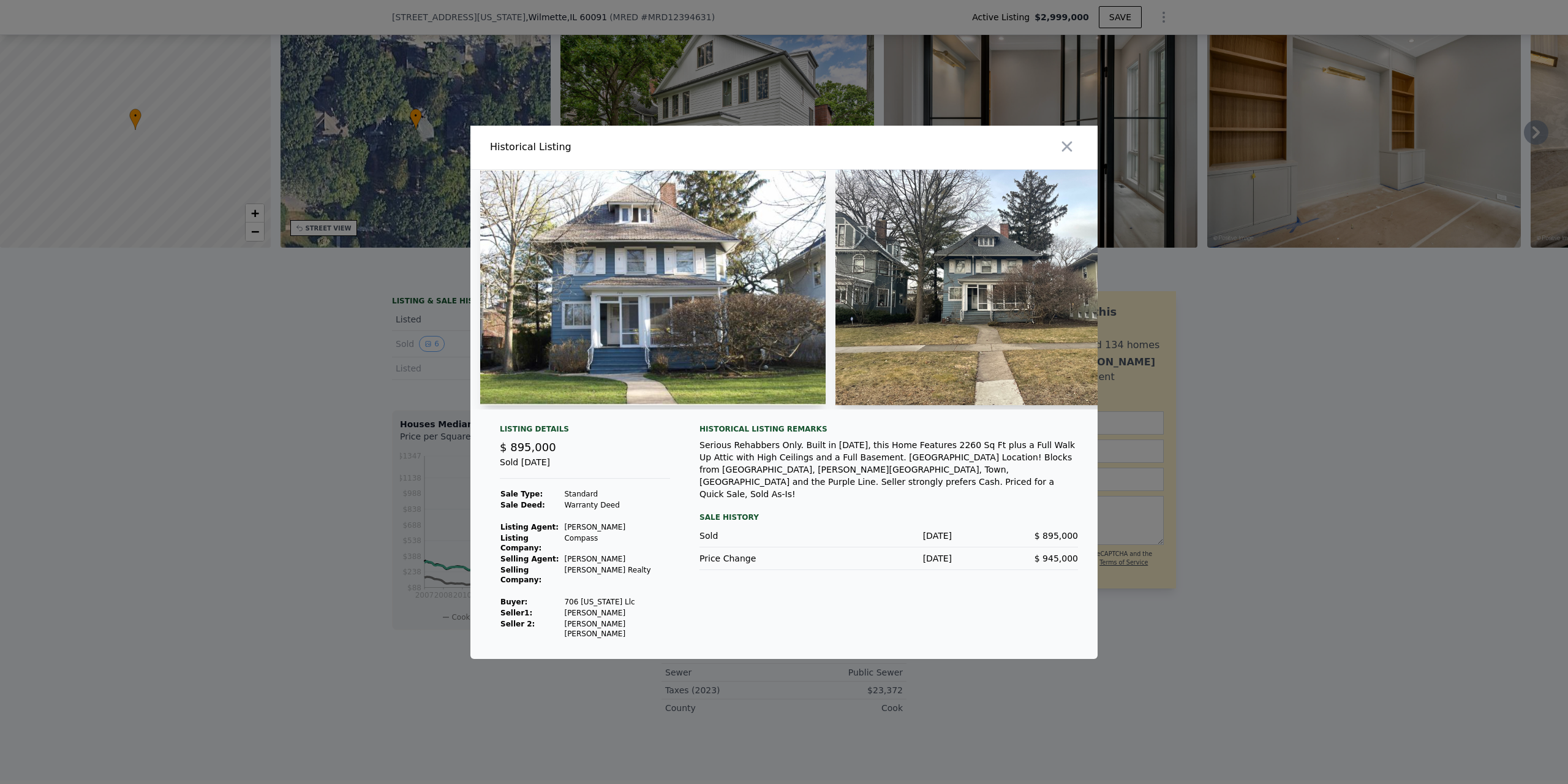
click at [340, 383] on div at bounding box center [784, 392] width 1568 height 784
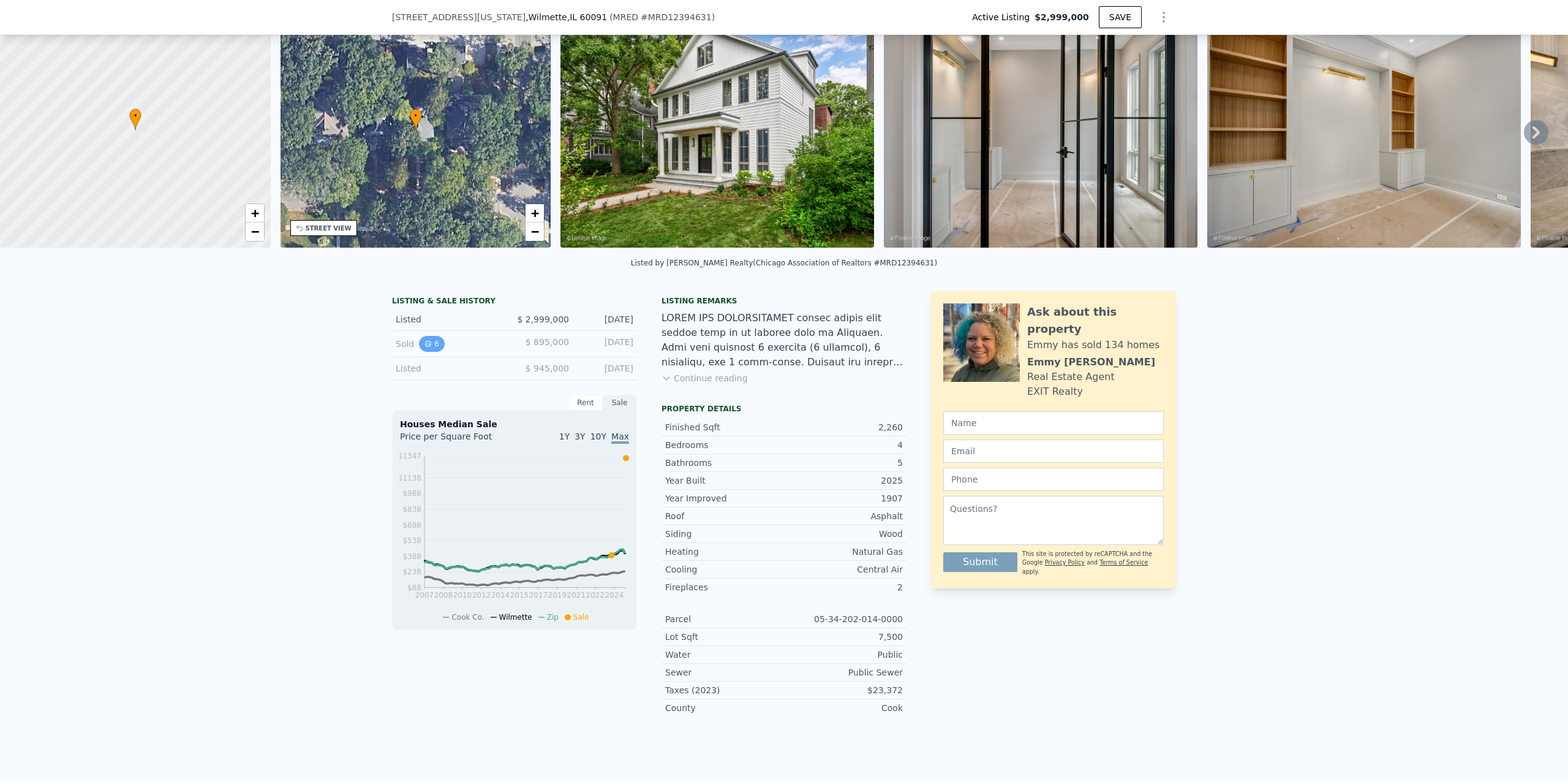
click at [428, 350] on button "6" at bounding box center [432, 344] width 26 height 16
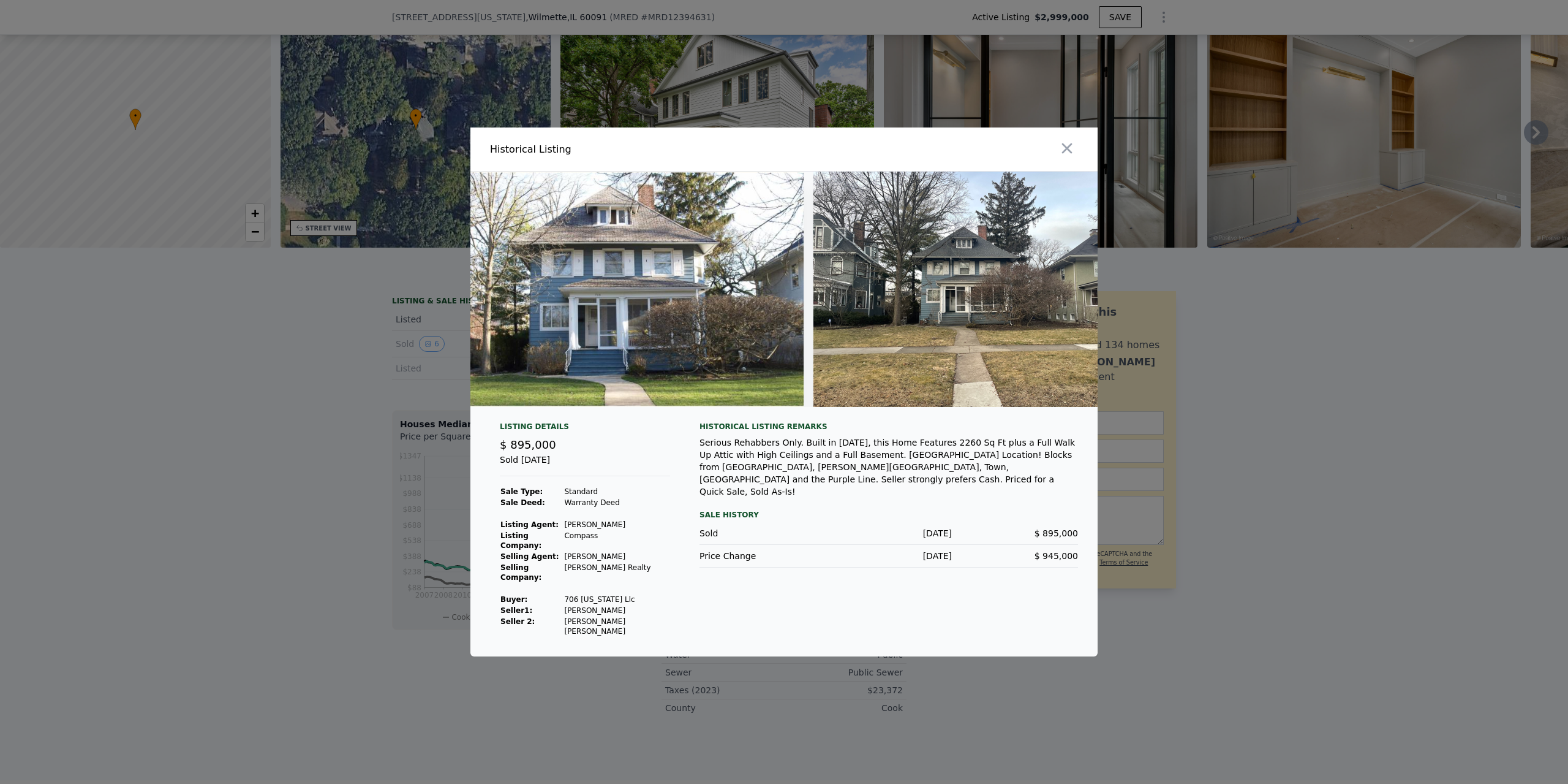
scroll to position [0, 0]
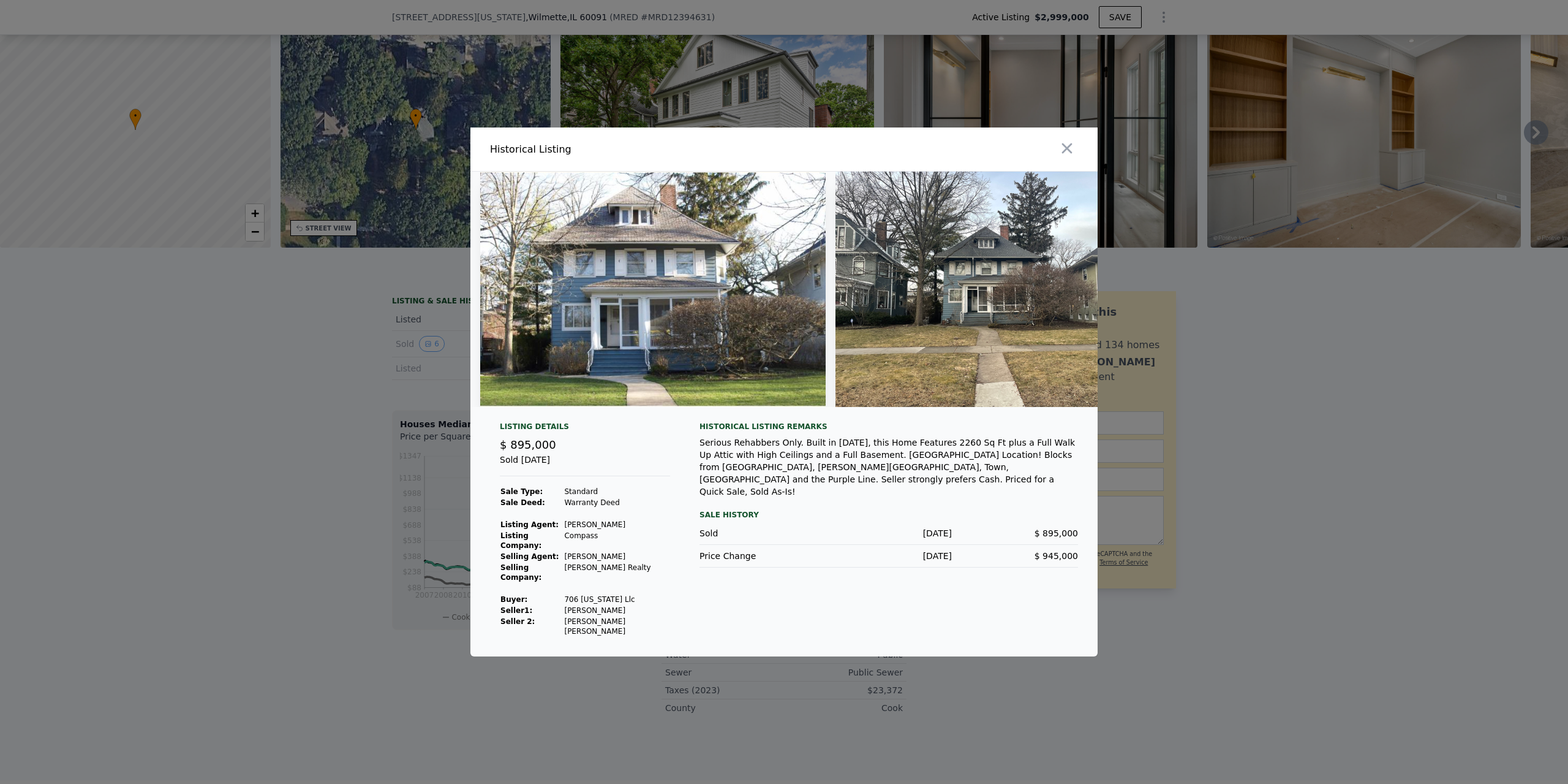
click at [357, 381] on div at bounding box center [784, 392] width 1568 height 784
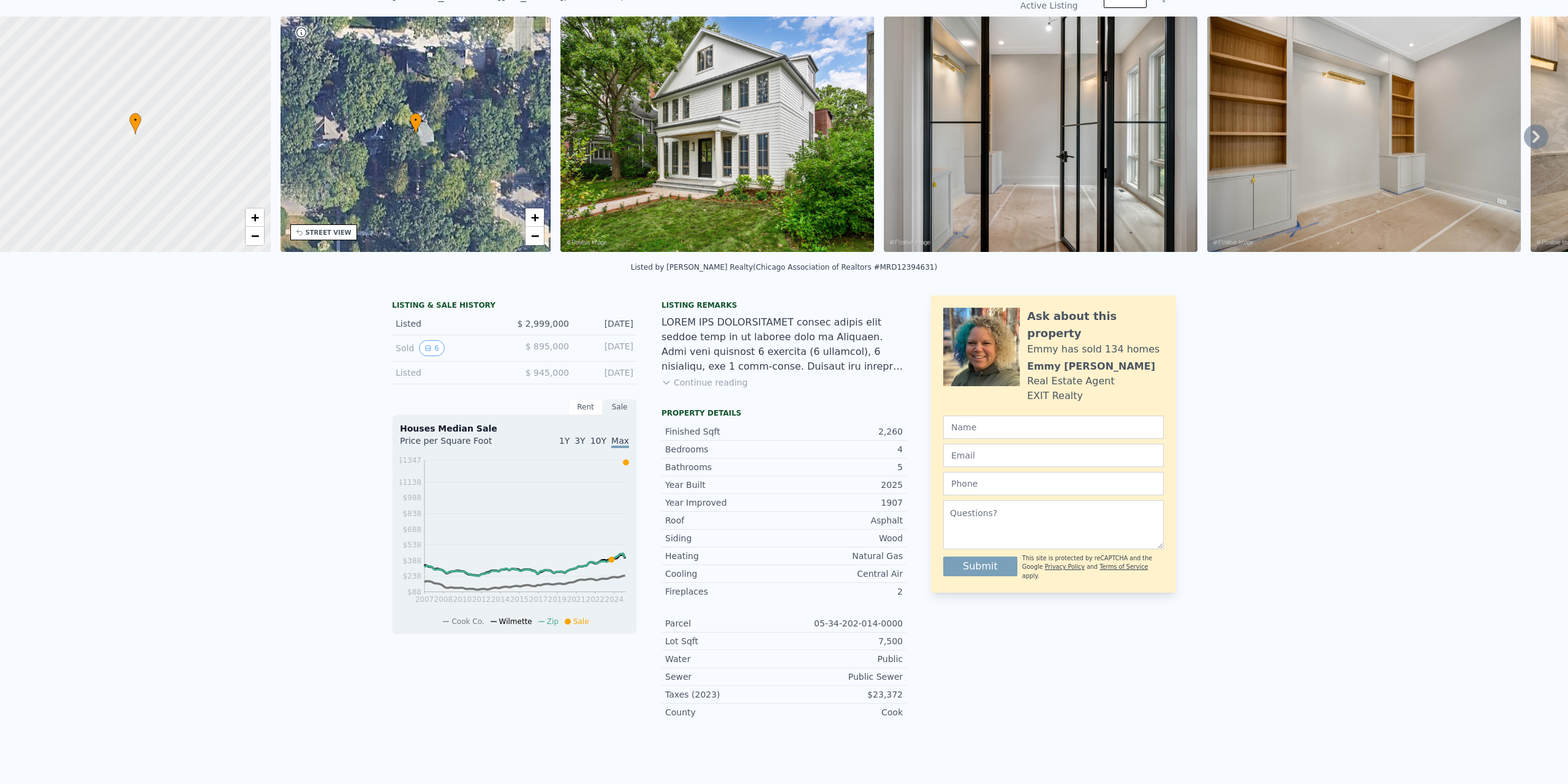
scroll to position [4, 0]
